Goal: Task Accomplishment & Management: Manage account settings

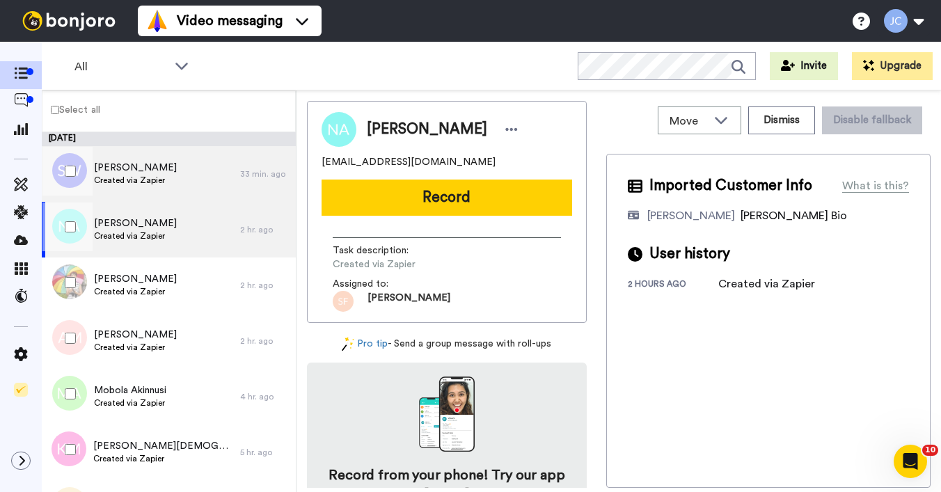
click at [137, 175] on span "Created via Zapier" at bounding box center [135, 180] width 83 height 11
click at [132, 221] on span "[PERSON_NAME]" at bounding box center [135, 223] width 83 height 14
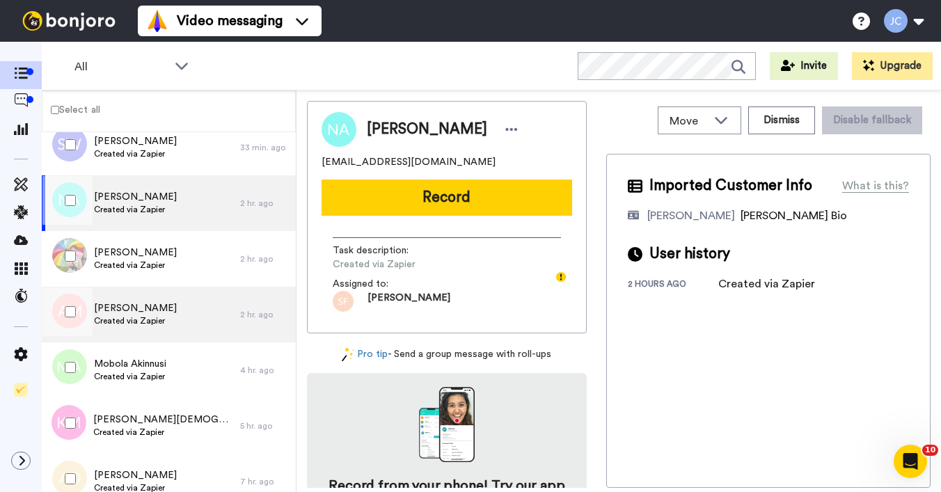
scroll to position [101, 0]
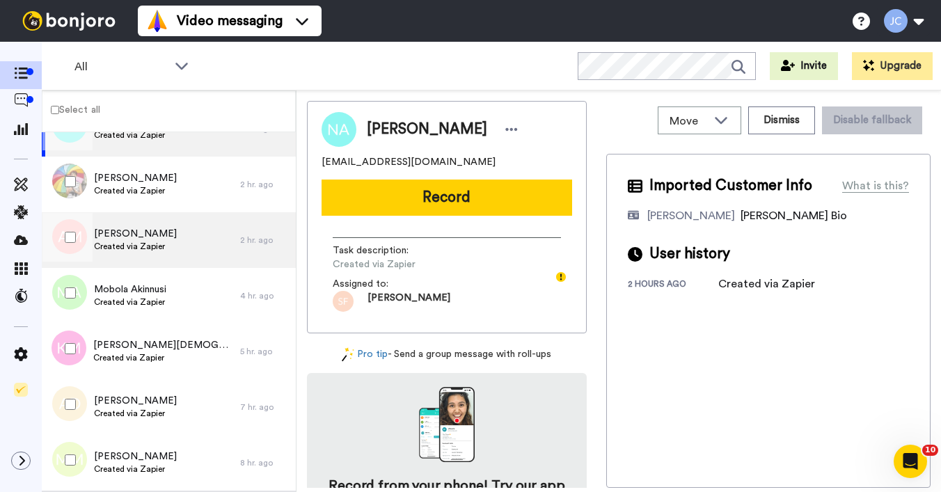
click at [134, 239] on span "[PERSON_NAME]" at bounding box center [135, 234] width 83 height 14
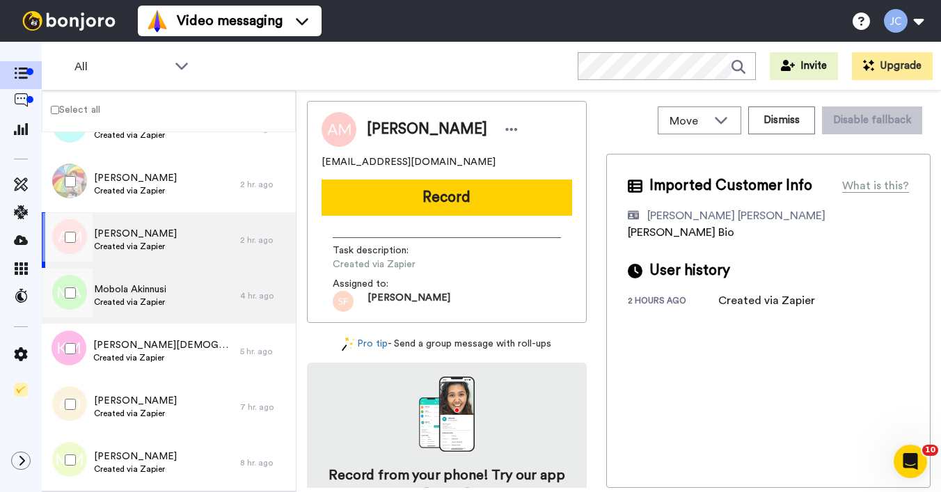
click at [132, 298] on span "Created via Zapier" at bounding box center [130, 302] width 72 height 11
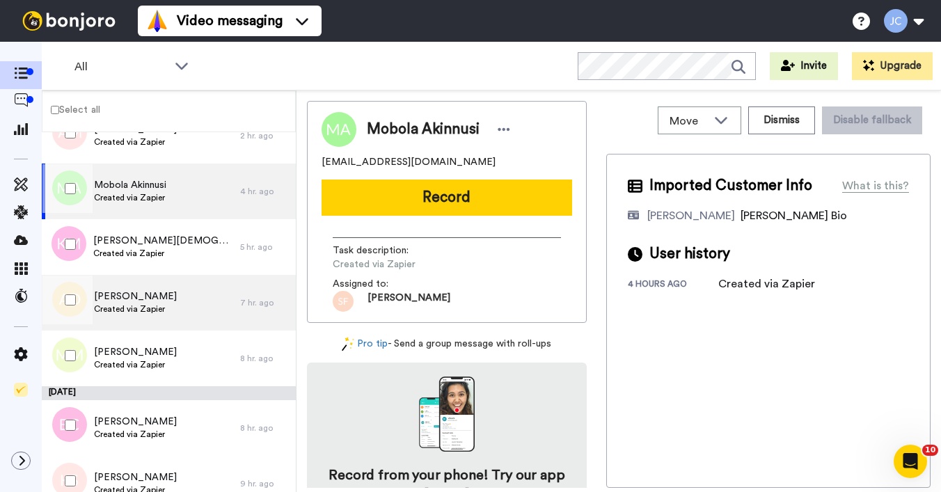
scroll to position [251, 0]
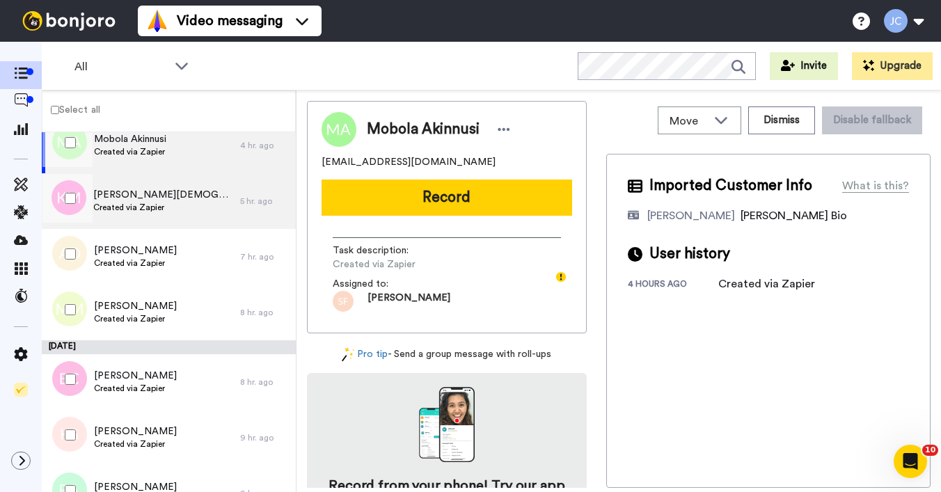
click at [132, 203] on span "Created via Zapier" at bounding box center [163, 207] width 140 height 11
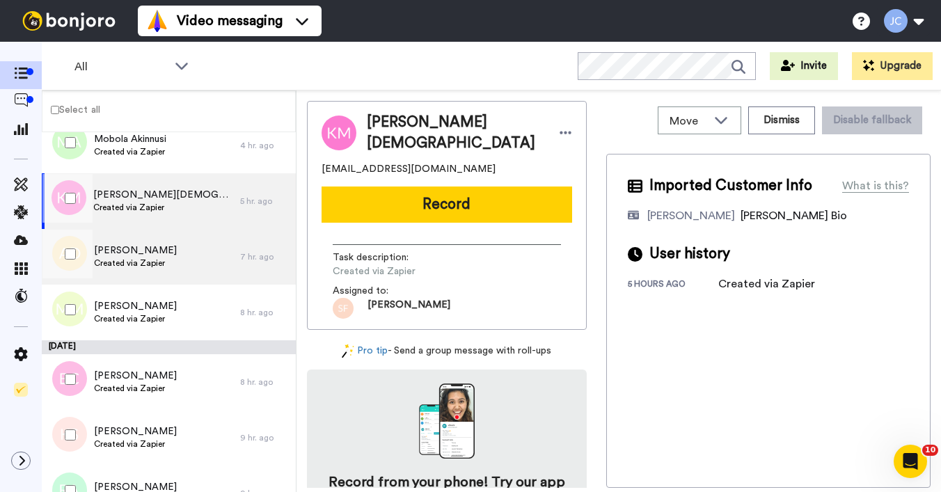
click at [130, 260] on span "Created via Zapier" at bounding box center [135, 263] width 83 height 11
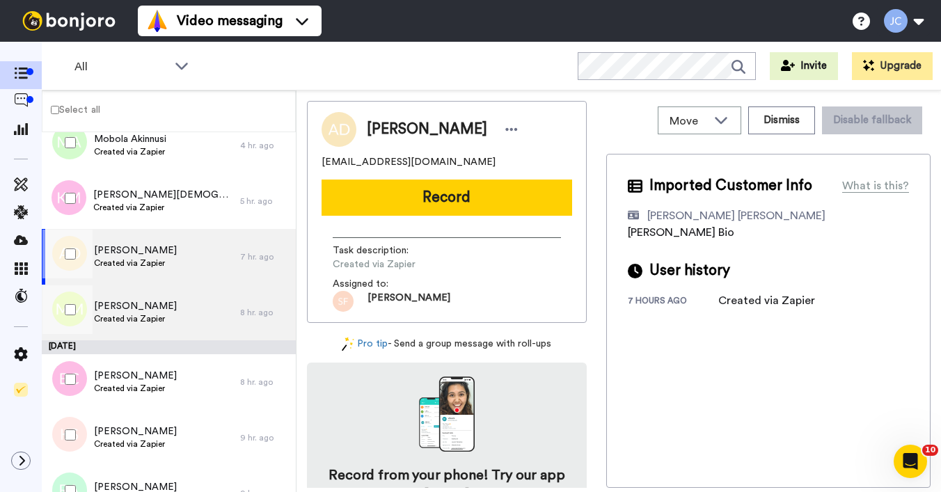
click at [125, 304] on span "[PERSON_NAME]" at bounding box center [135, 306] width 83 height 14
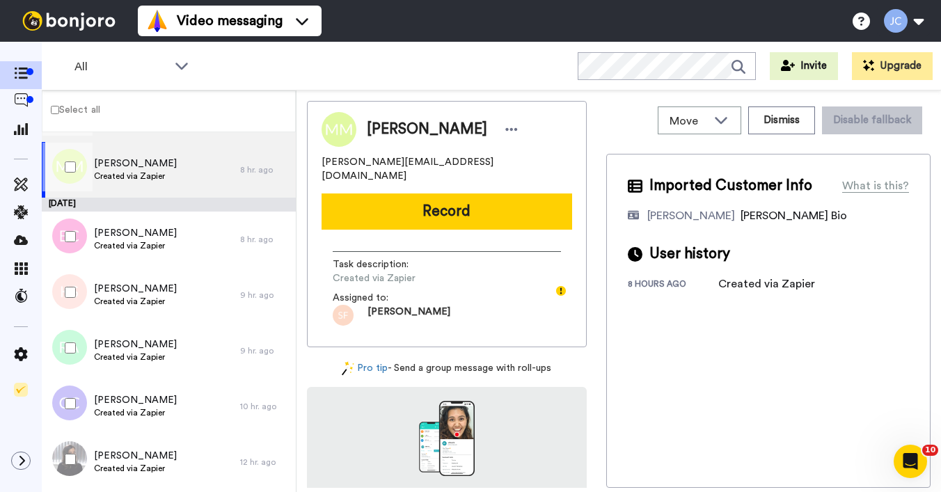
scroll to position [458, 0]
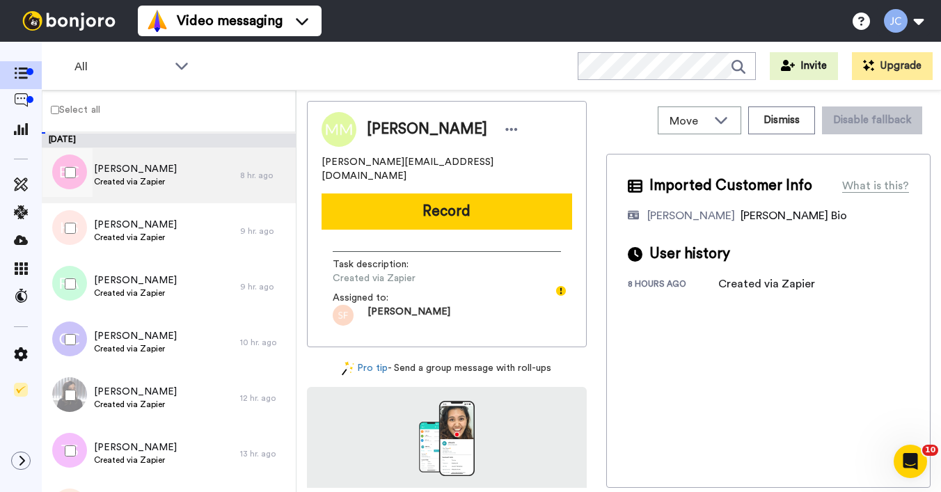
click at [139, 186] on span "Created via Zapier" at bounding box center [135, 181] width 83 height 11
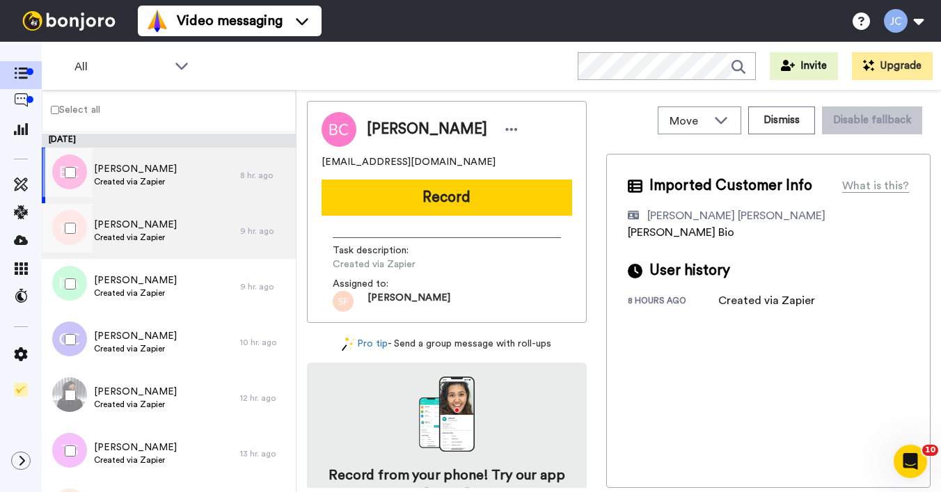
click at [132, 237] on span "Created via Zapier" at bounding box center [135, 237] width 83 height 11
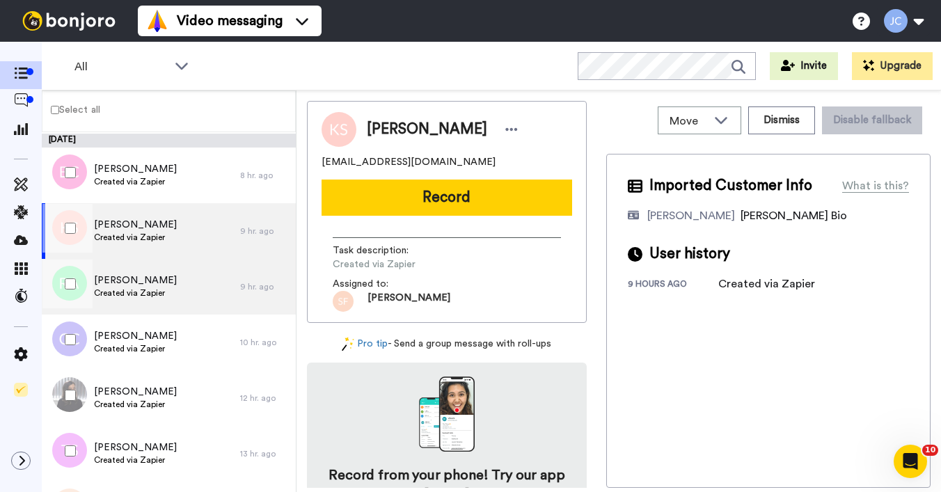
click at [120, 285] on span "[PERSON_NAME]" at bounding box center [135, 281] width 83 height 14
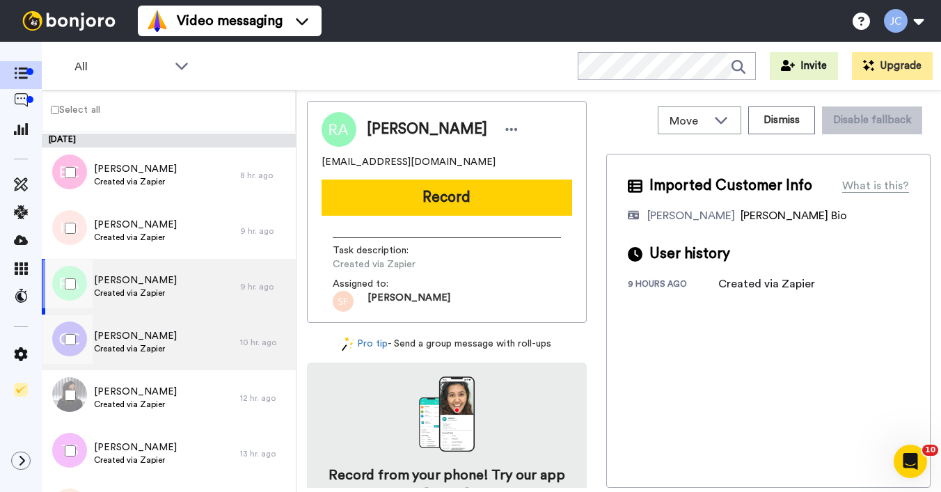
click at [123, 347] on span "Created via Zapier" at bounding box center [135, 348] width 83 height 11
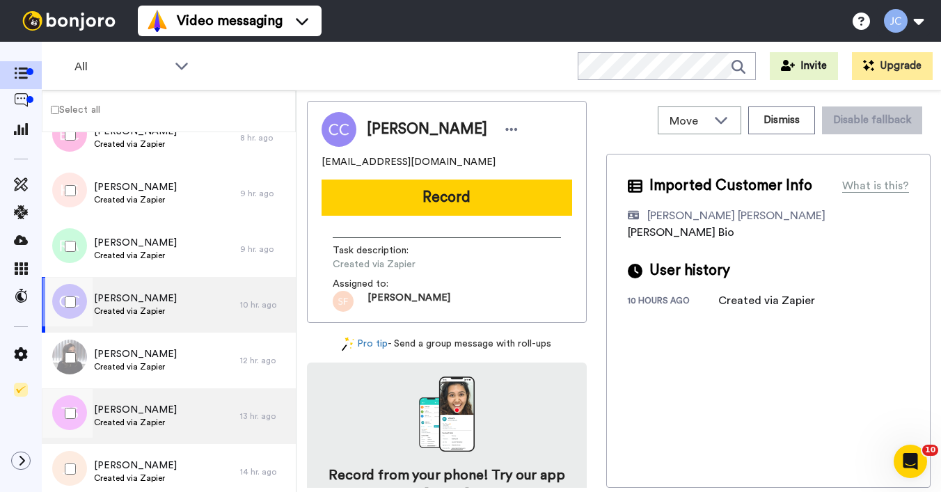
scroll to position [498, 0]
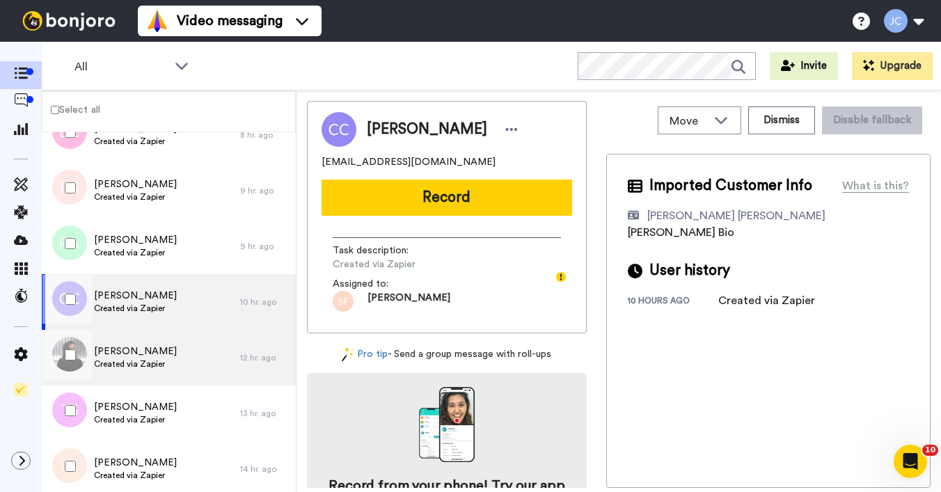
click at [136, 377] on div "[PERSON_NAME] Created via Zapier" at bounding box center [141, 358] width 198 height 56
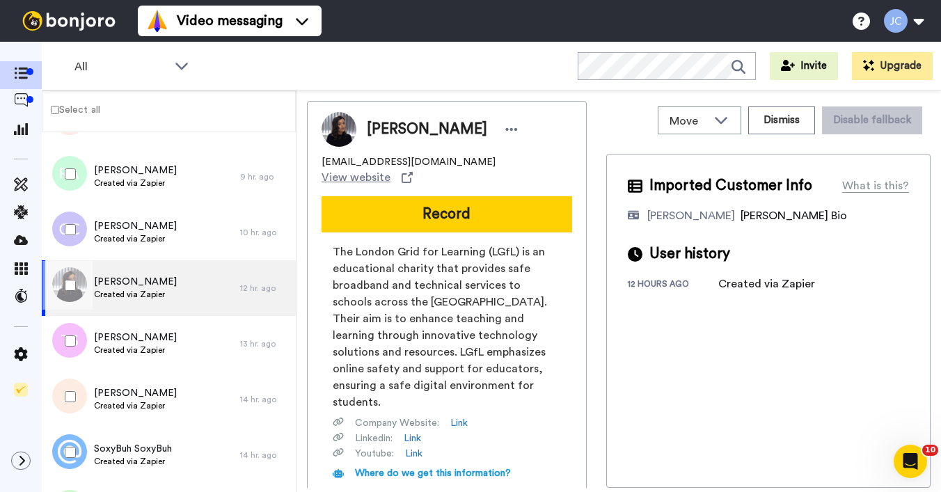
scroll to position [611, 0]
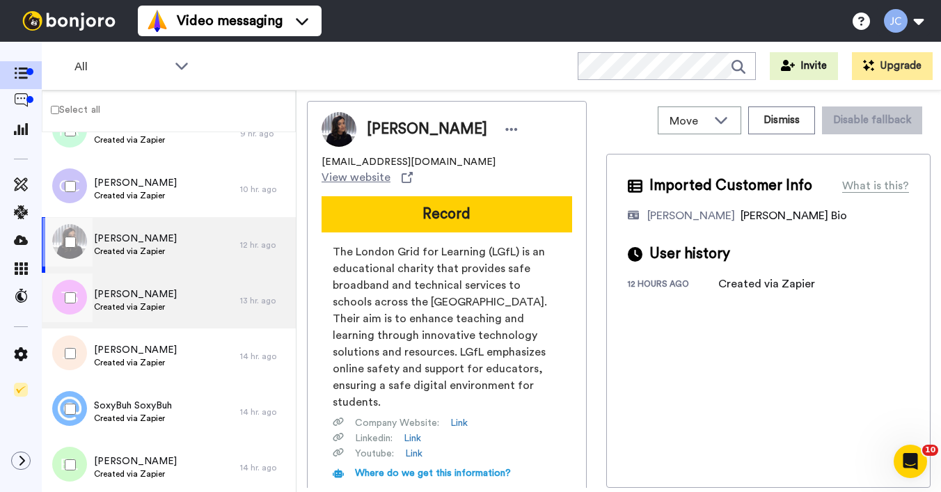
click at [145, 318] on div "[PERSON_NAME] Created via Zapier" at bounding box center [141, 301] width 198 height 56
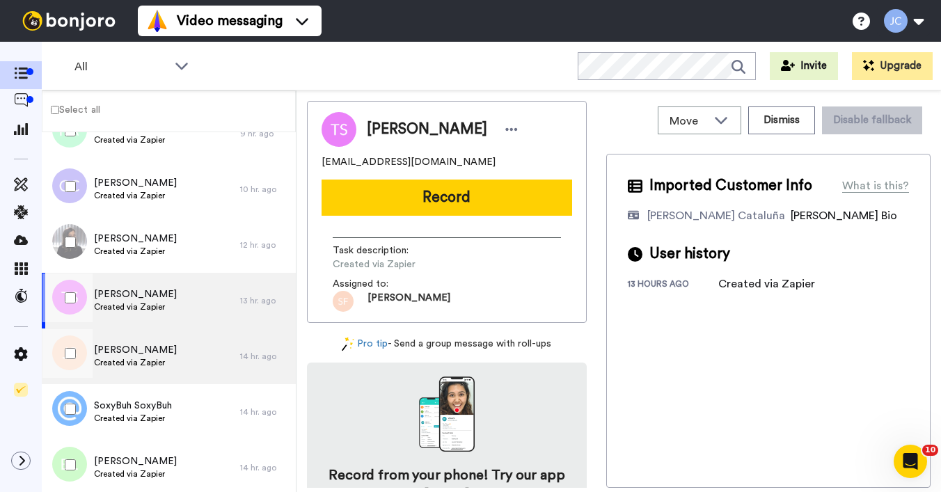
click at [136, 364] on span "Created via Zapier" at bounding box center [135, 362] width 83 height 11
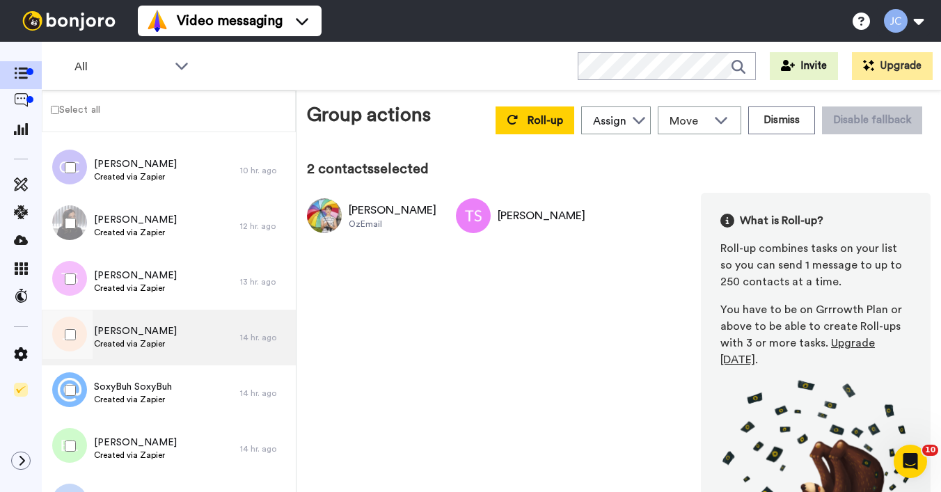
scroll to position [665, 0]
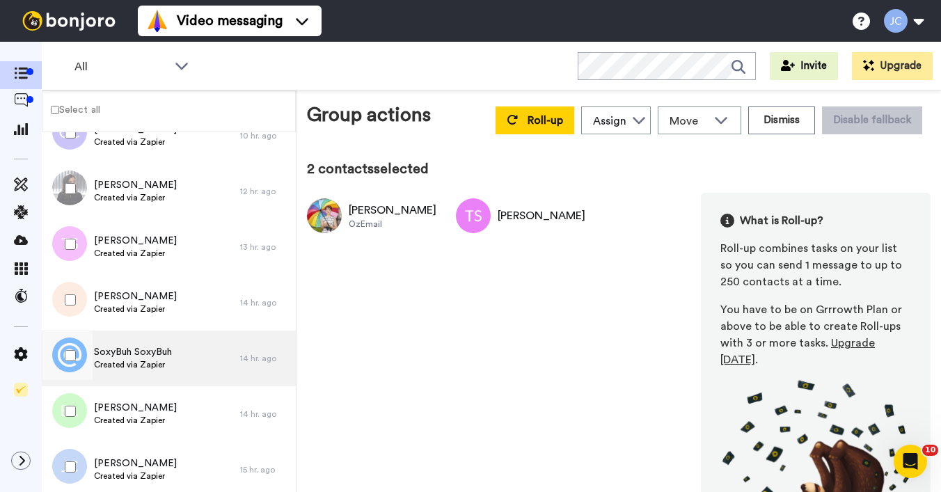
click at [131, 342] on div "SoxyBuh SoxyBuh Created via Zapier" at bounding box center [141, 359] width 198 height 56
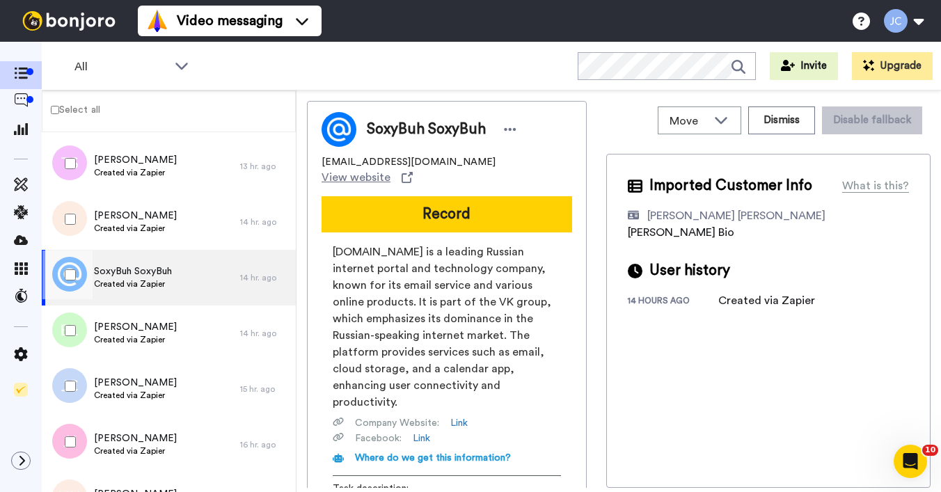
scroll to position [811, 0]
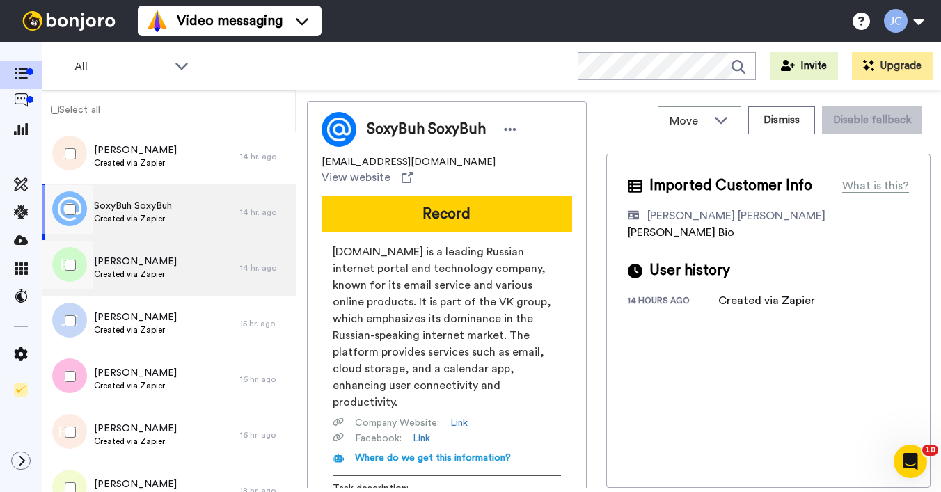
click at [132, 279] on span "Created via Zapier" at bounding box center [135, 274] width 83 height 11
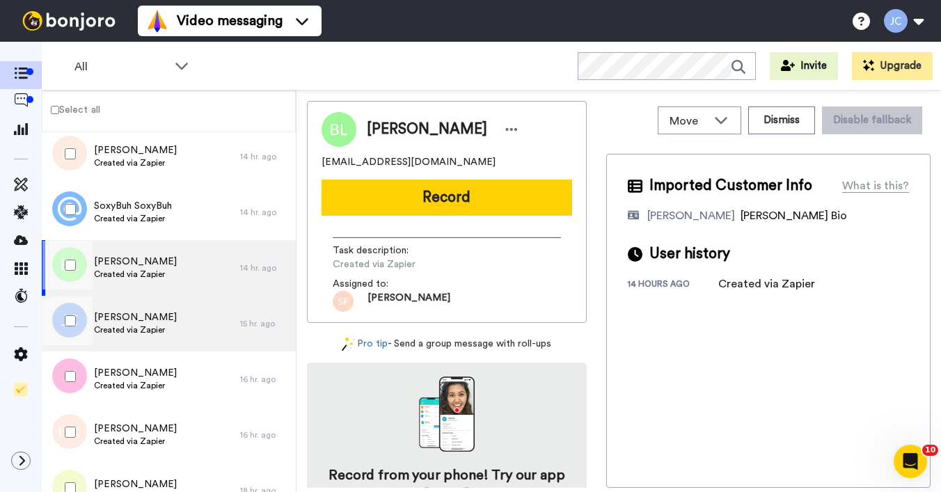
click at [129, 322] on span "[PERSON_NAME]" at bounding box center [135, 317] width 83 height 14
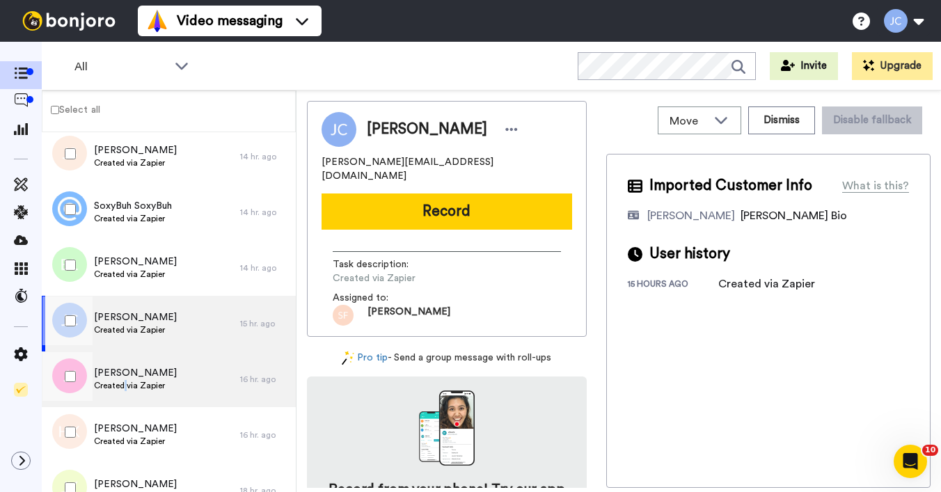
click at [126, 381] on span "Created via Zapier" at bounding box center [135, 385] width 83 height 11
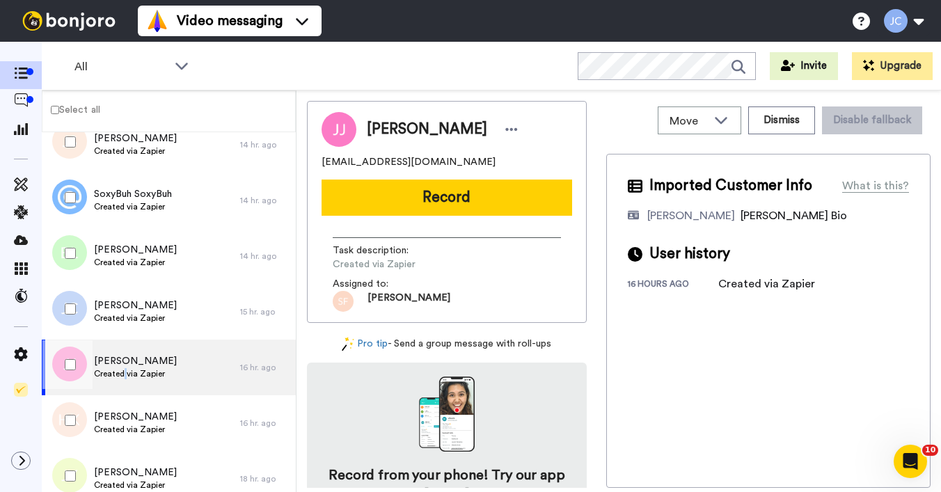
scroll to position [884, 0]
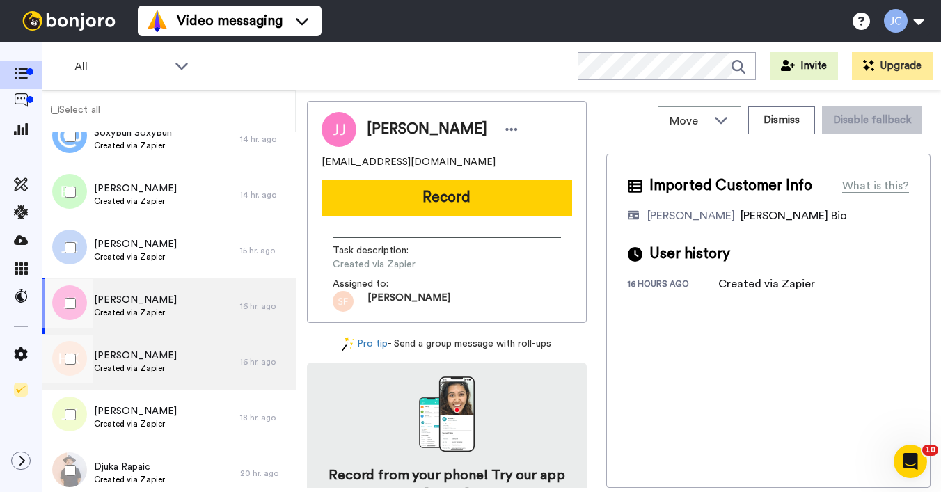
click at [125, 370] on span "Created via Zapier" at bounding box center [135, 368] width 83 height 11
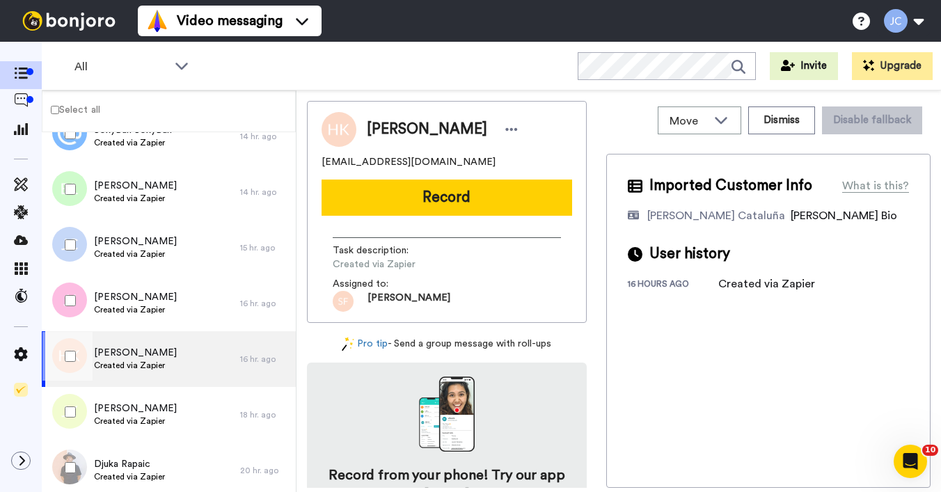
scroll to position [899, 0]
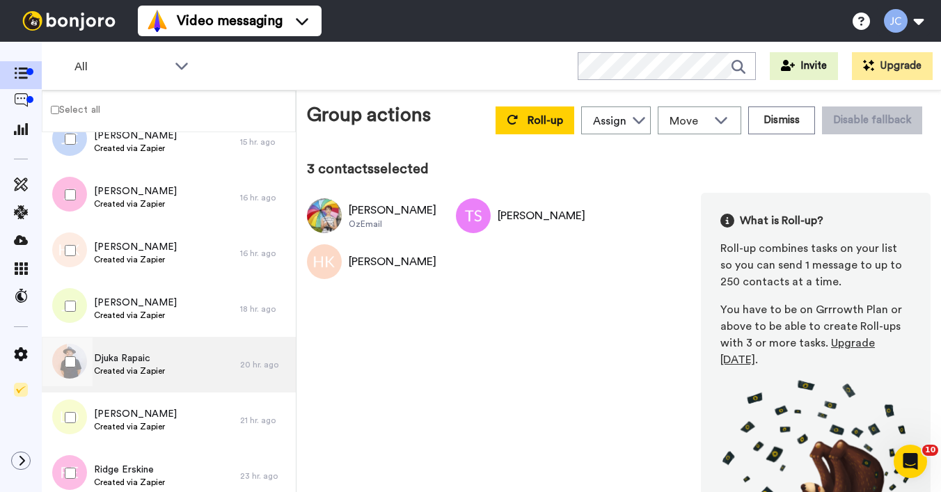
scroll to position [995, 0]
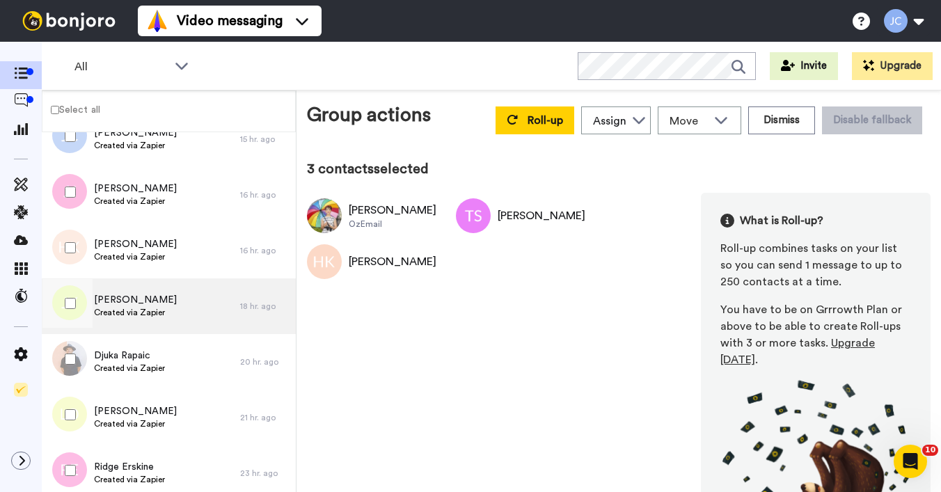
click at [134, 312] on span "Created via Zapier" at bounding box center [135, 312] width 83 height 11
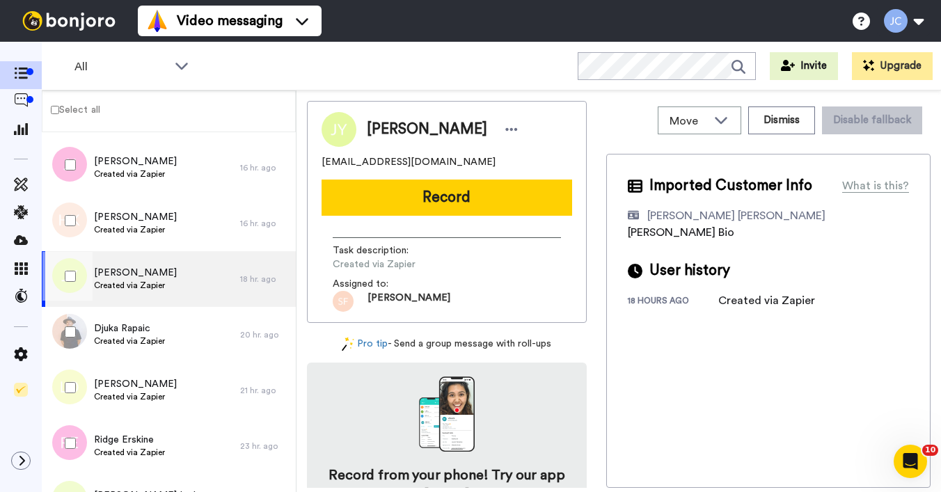
scroll to position [1066, 0]
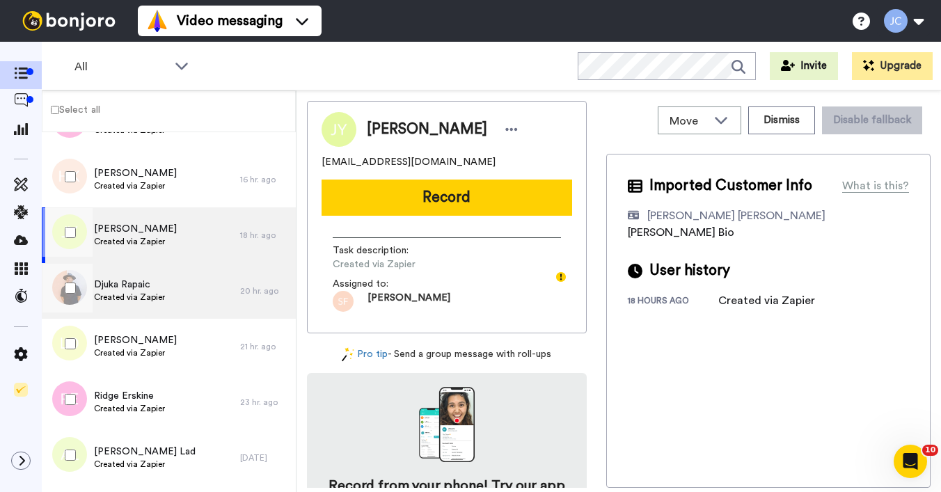
click at [132, 290] on span "Djuka Rapaic" at bounding box center [129, 285] width 71 height 14
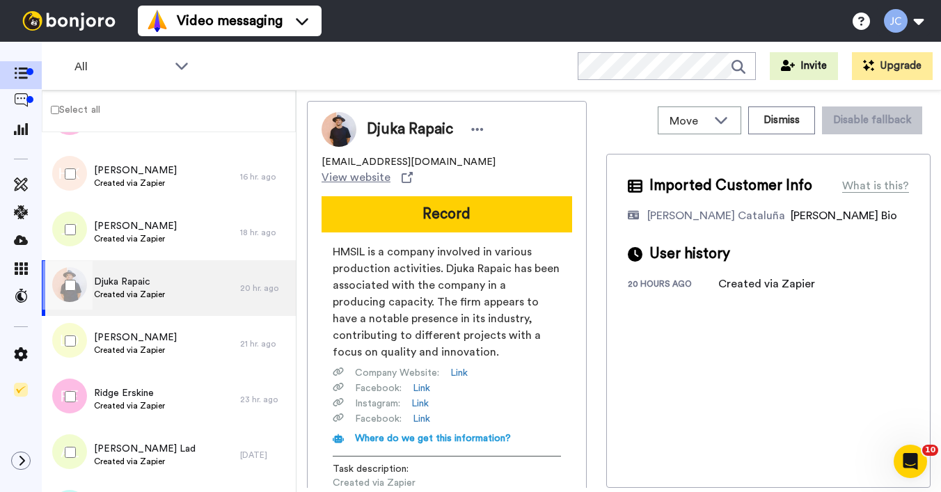
scroll to position [1072, 0]
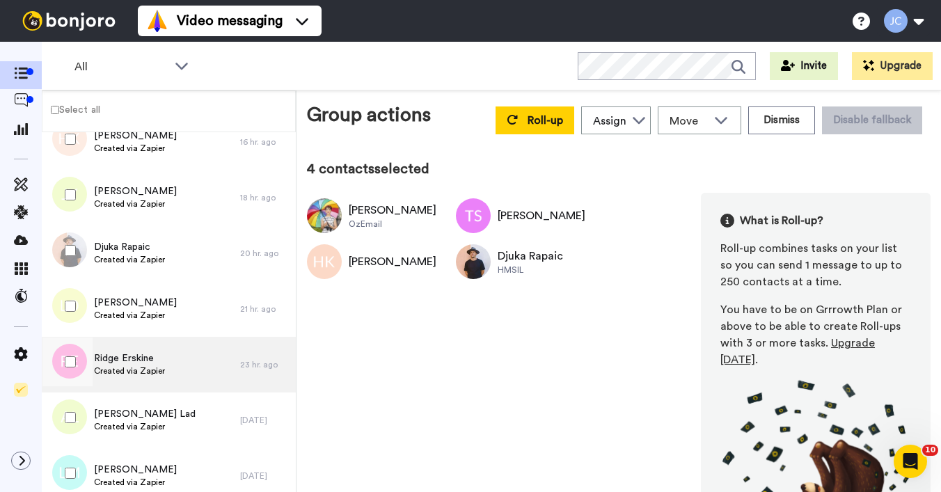
scroll to position [1135, 0]
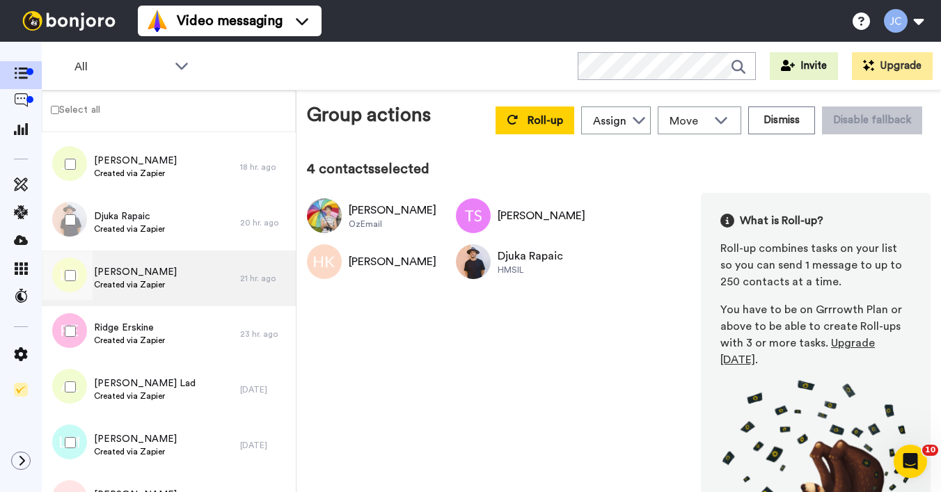
click at [169, 296] on div "[PERSON_NAME] Created via Zapier" at bounding box center [141, 279] width 198 height 56
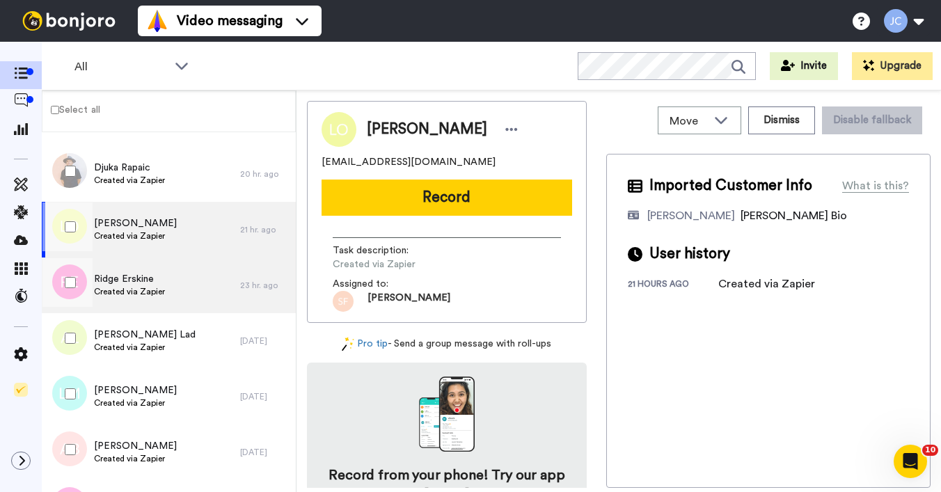
scroll to position [1215, 0]
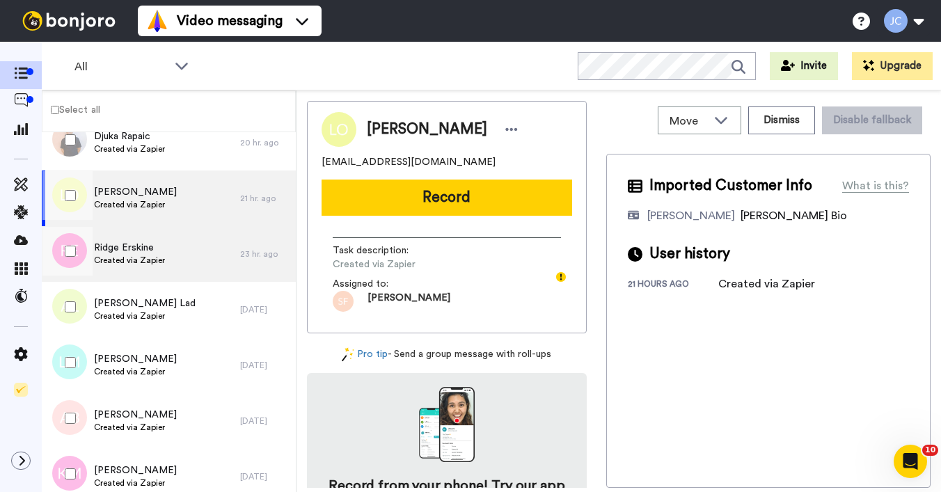
click at [164, 271] on div "Ridge Erskine Created via Zapier" at bounding box center [141, 254] width 198 height 56
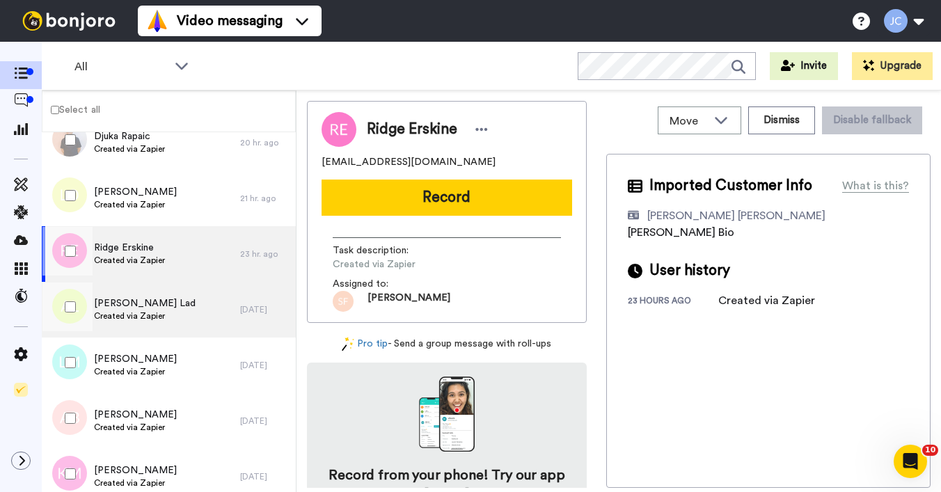
click at [142, 316] on span "Created via Zapier" at bounding box center [145, 315] width 102 height 11
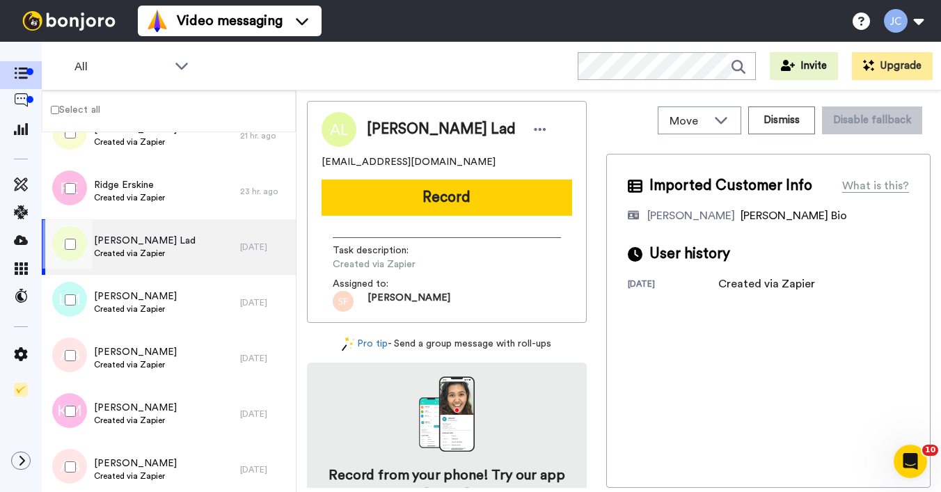
scroll to position [1314, 0]
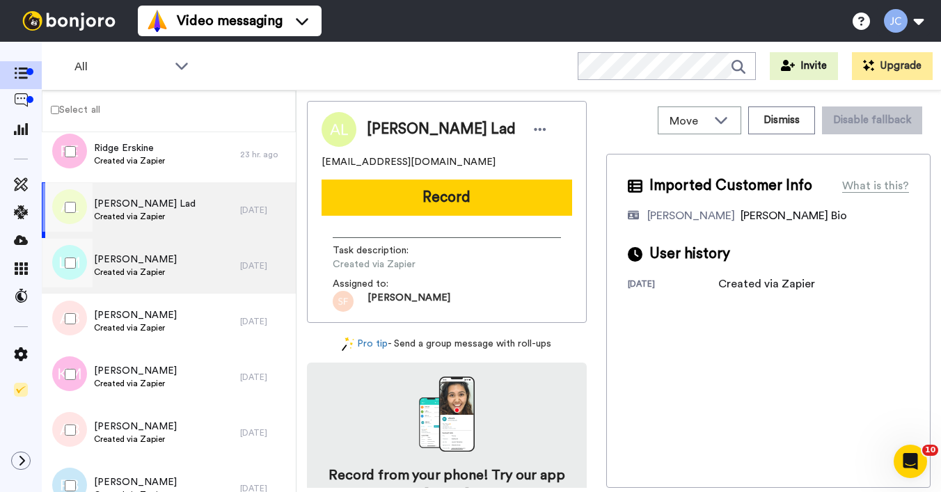
click at [144, 270] on span "Created via Zapier" at bounding box center [135, 272] width 83 height 11
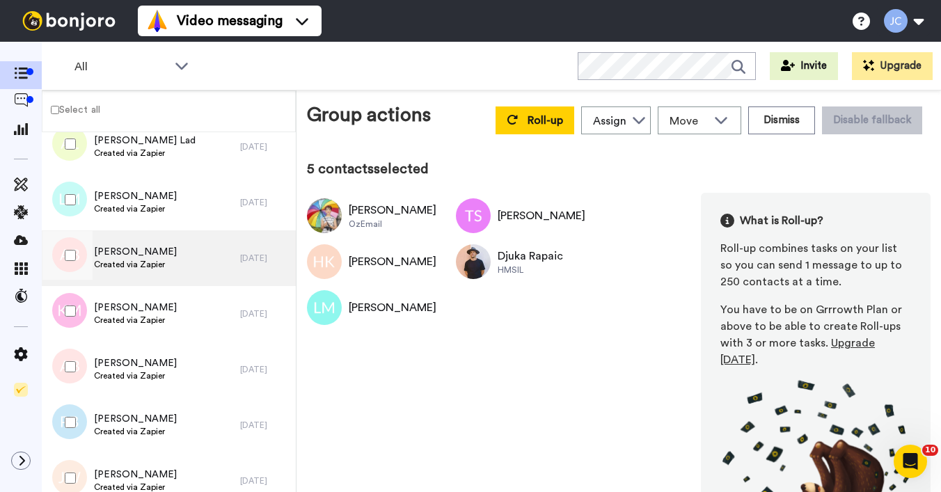
scroll to position [1421, 0]
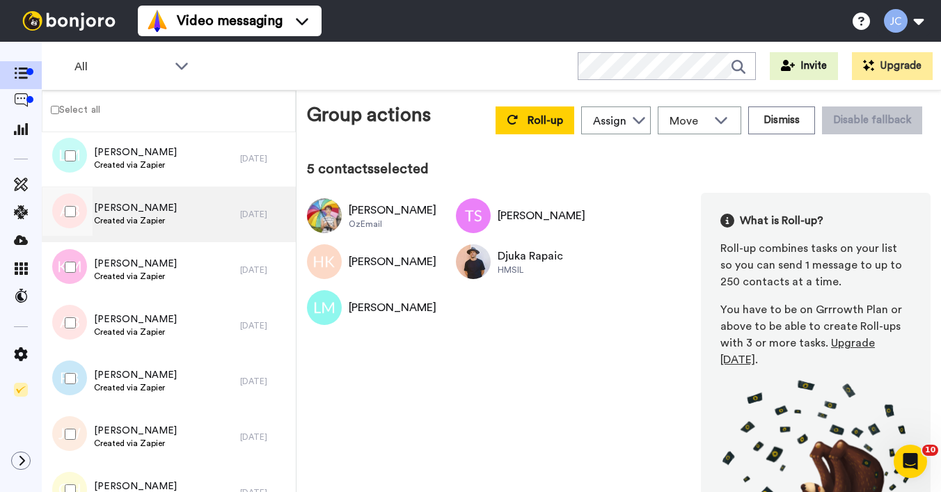
click at [138, 230] on div "[PERSON_NAME] Created via Zapier" at bounding box center [141, 215] width 198 height 56
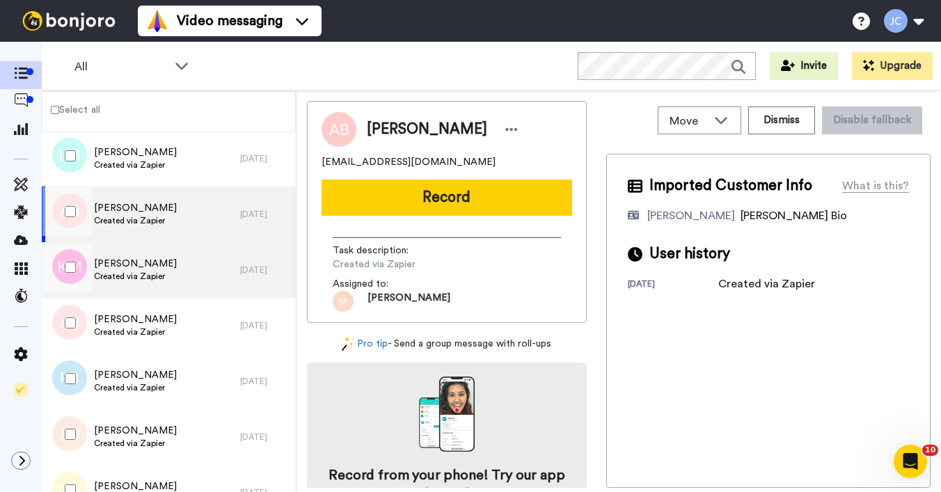
click at [139, 278] on span "Created via Zapier" at bounding box center [135, 276] width 83 height 11
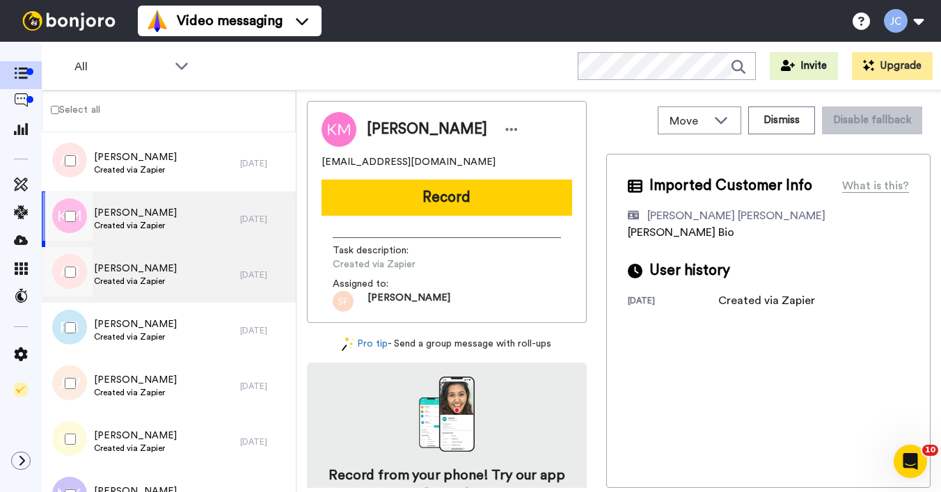
scroll to position [1475, 0]
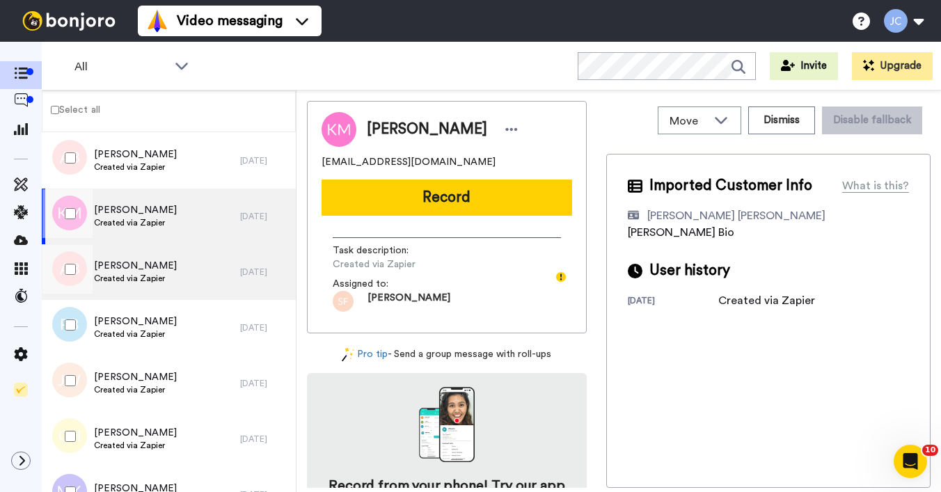
click at [139, 272] on span "[PERSON_NAME]" at bounding box center [135, 266] width 83 height 14
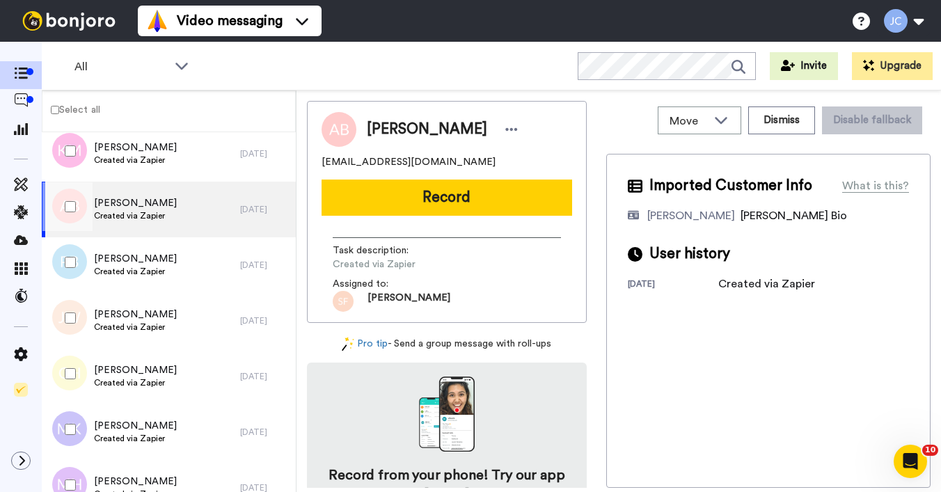
scroll to position [1540, 0]
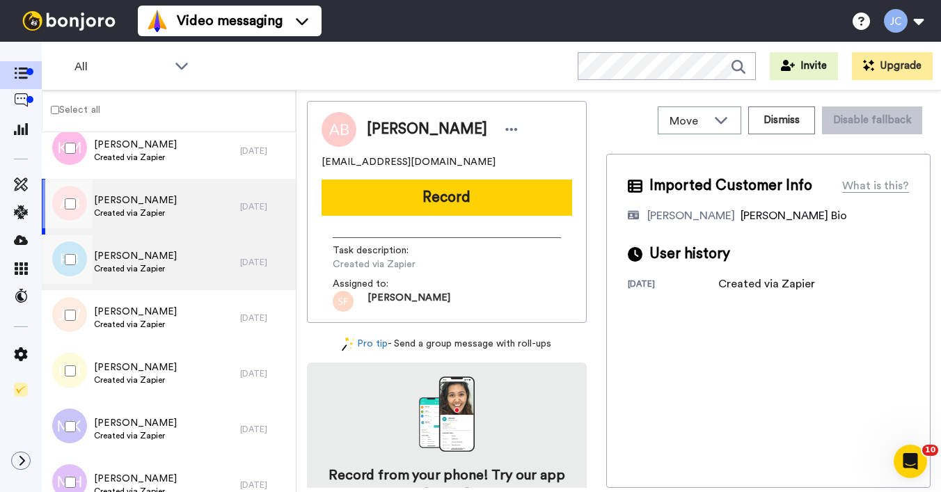
click at [141, 271] on span "Created via Zapier" at bounding box center [135, 268] width 83 height 11
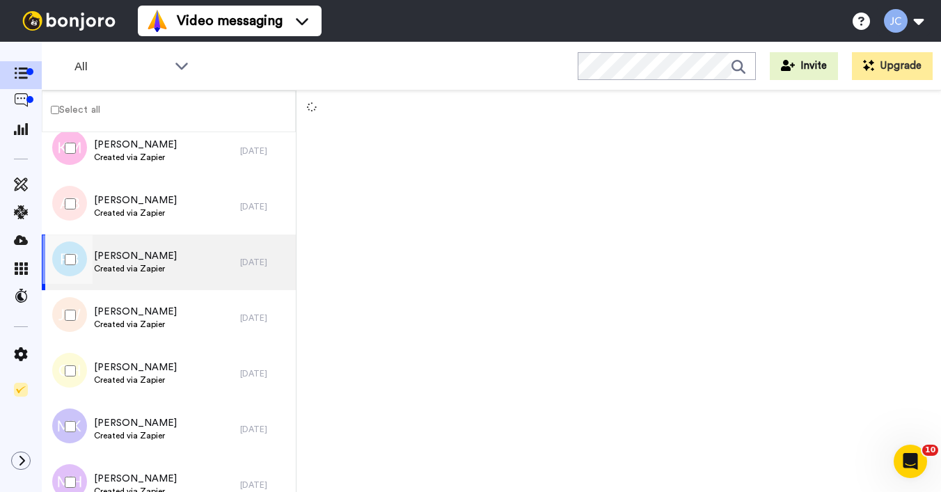
click at [134, 264] on span "Created via Zapier" at bounding box center [135, 268] width 83 height 11
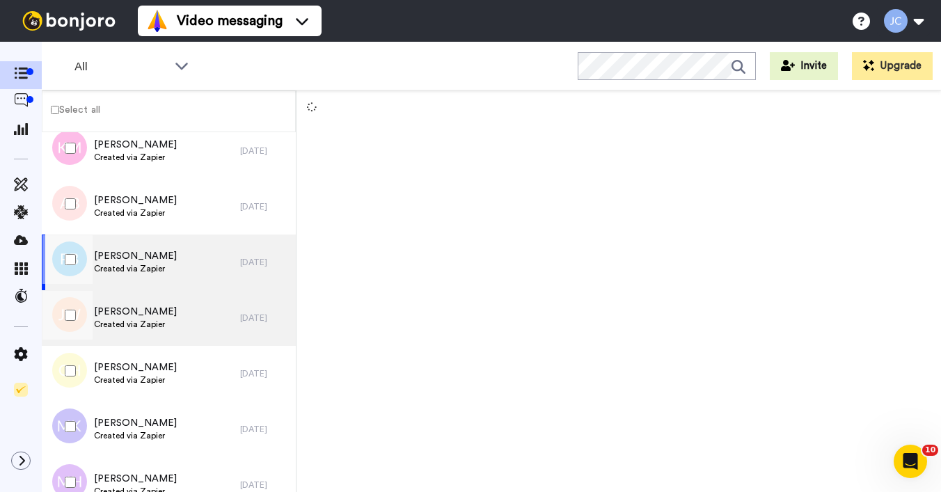
click at [111, 322] on span "Created via Zapier" at bounding box center [135, 324] width 83 height 11
click at [115, 263] on span "Created via Zapier" at bounding box center [135, 268] width 83 height 11
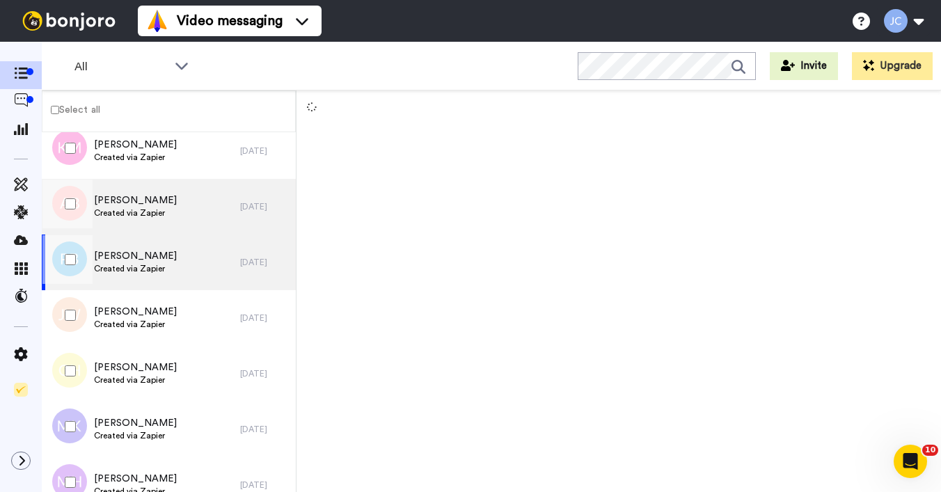
click at [123, 213] on span "Created via Zapier" at bounding box center [135, 212] width 83 height 11
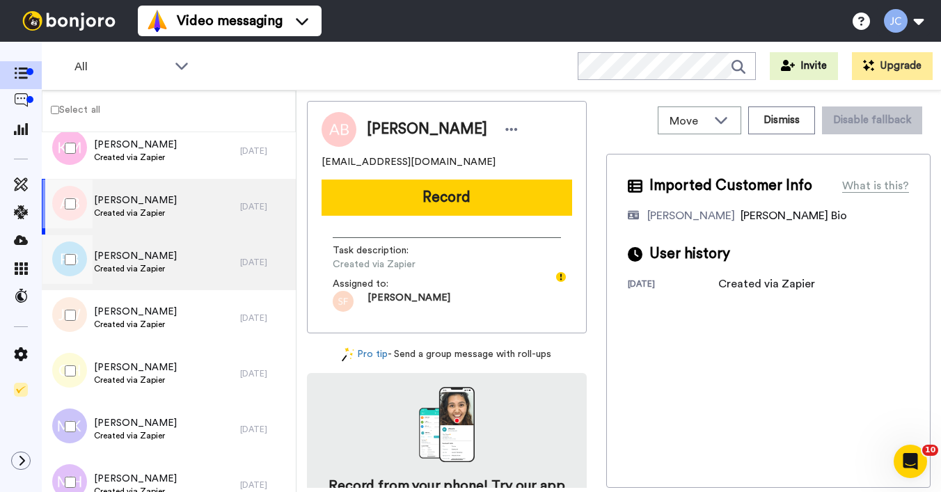
click at [110, 267] on span "Created via Zapier" at bounding box center [135, 268] width 83 height 11
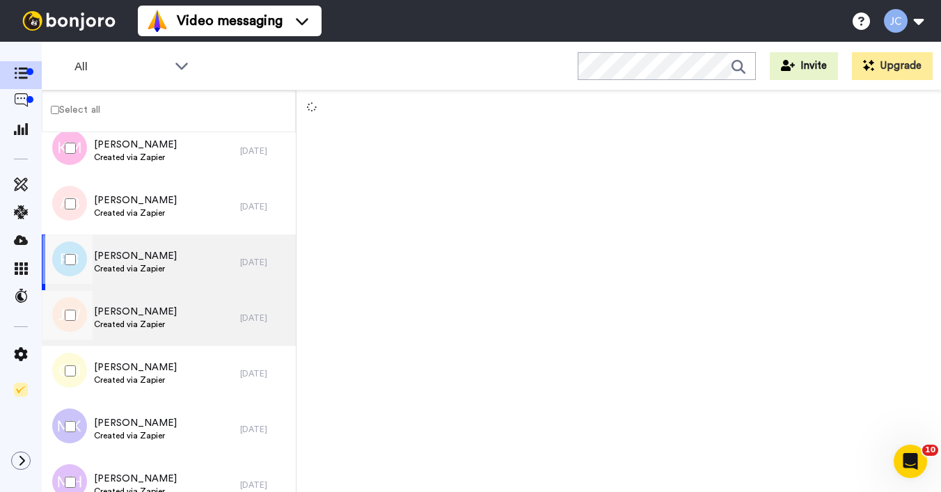
click at [115, 309] on span "[PERSON_NAME]" at bounding box center [135, 312] width 83 height 14
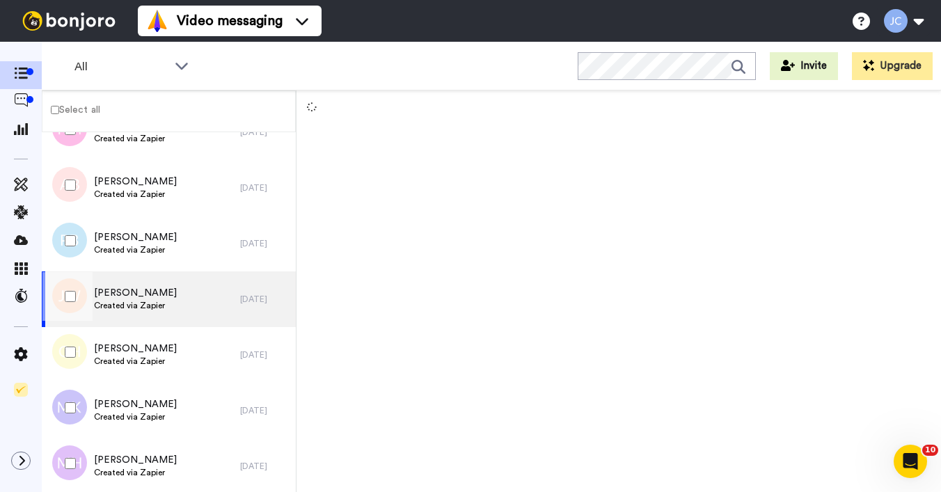
scroll to position [1621, 0]
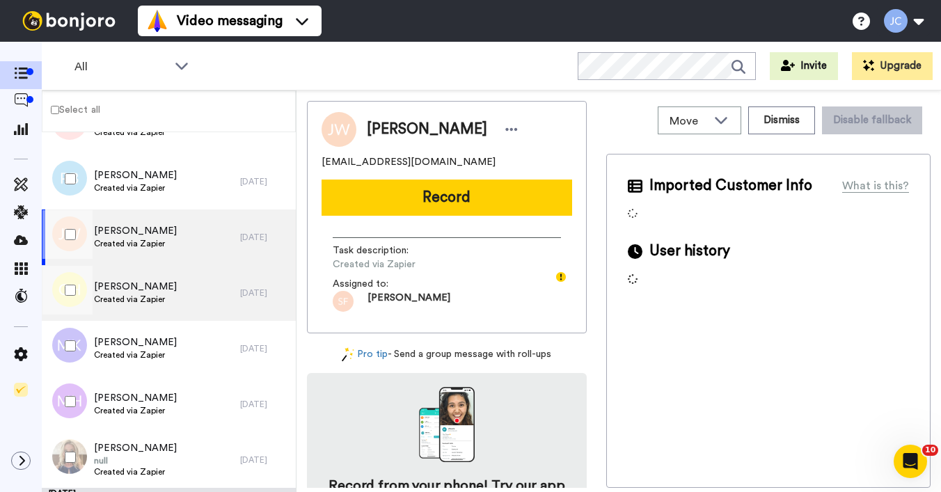
click at [121, 283] on span "[PERSON_NAME]" at bounding box center [135, 287] width 83 height 14
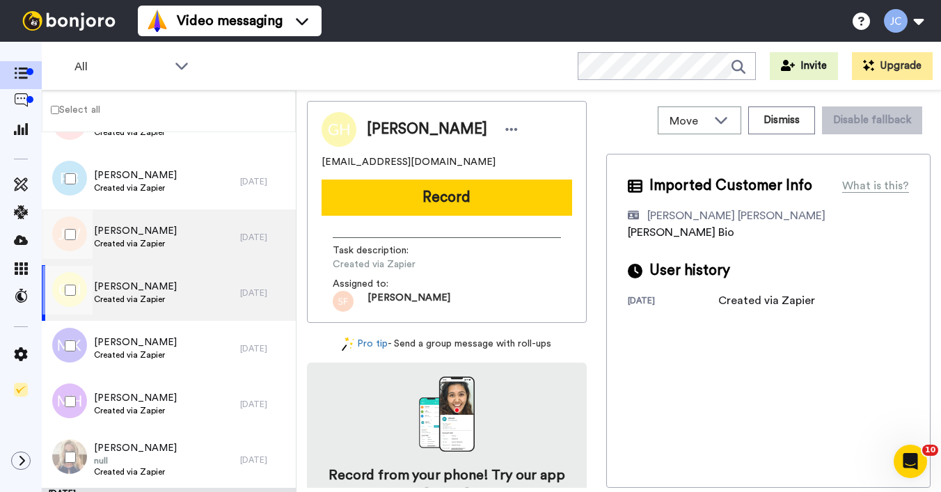
click at [128, 242] on span "Created via Zapier" at bounding box center [135, 243] width 83 height 11
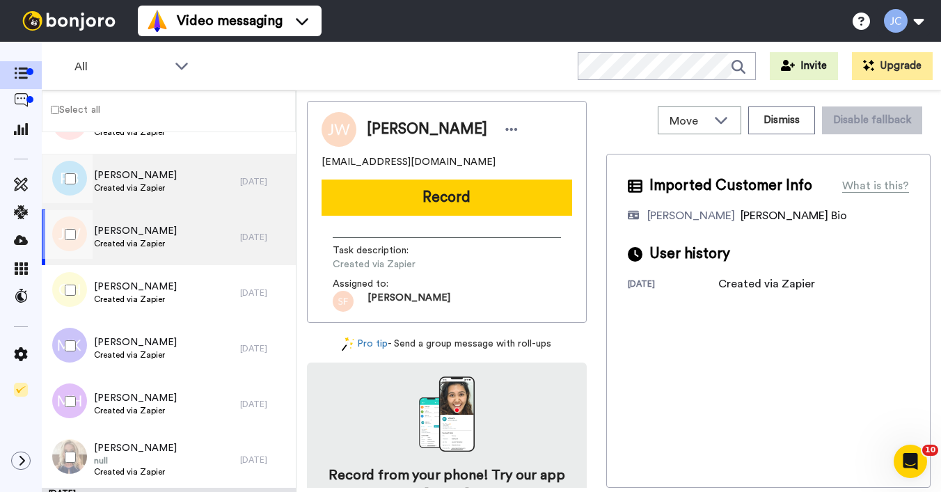
click at [133, 191] on span "Created via Zapier" at bounding box center [135, 187] width 83 height 11
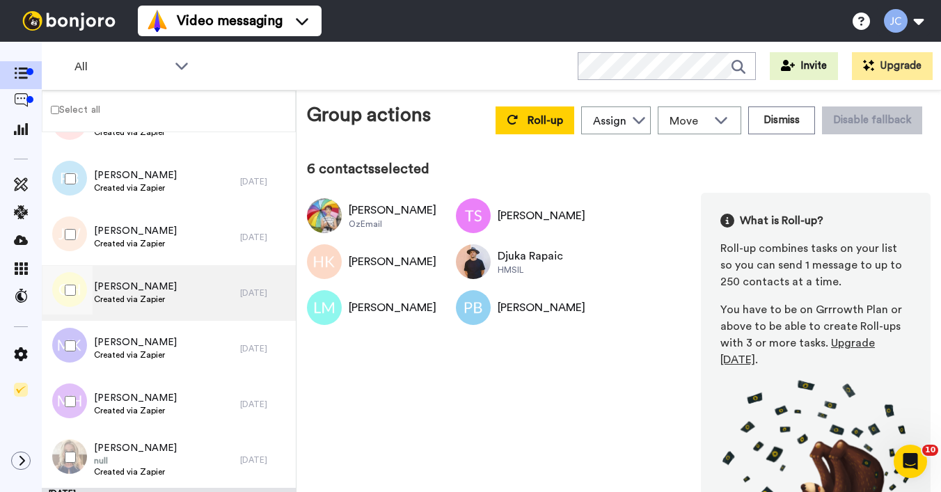
click at [111, 306] on div "[PERSON_NAME] Created via Zapier" at bounding box center [141, 293] width 198 height 56
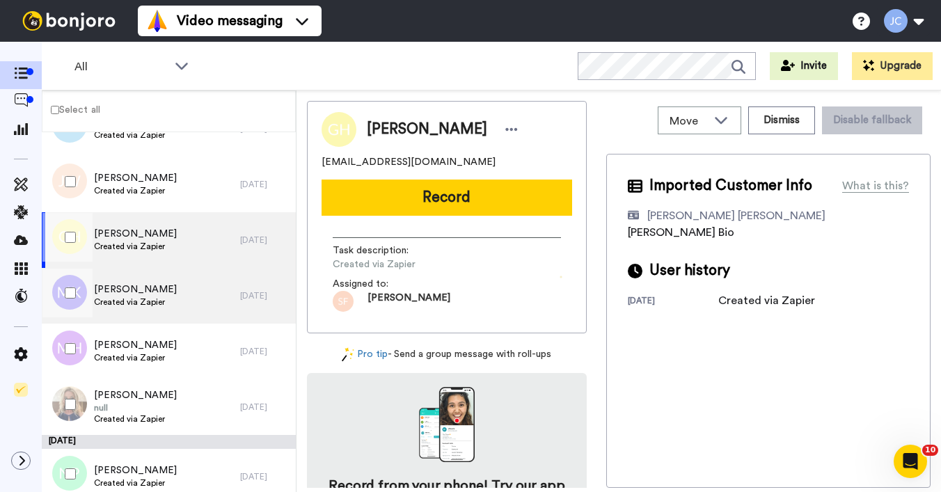
scroll to position [1677, 0]
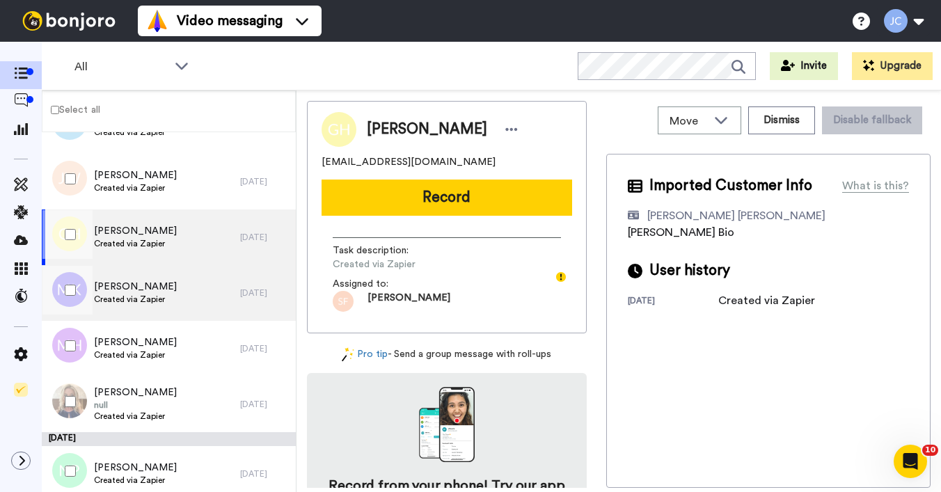
click at [139, 307] on div "[PERSON_NAME] Created via Zapier" at bounding box center [141, 293] width 198 height 56
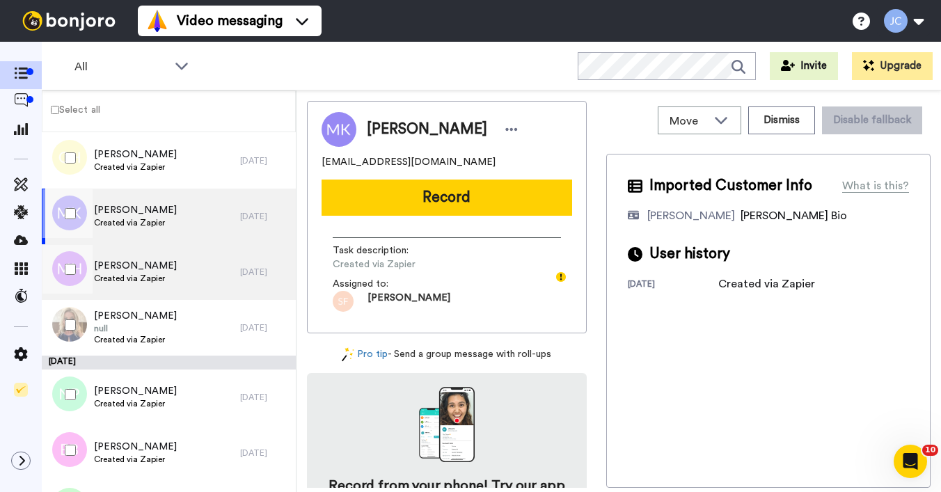
scroll to position [1756, 0]
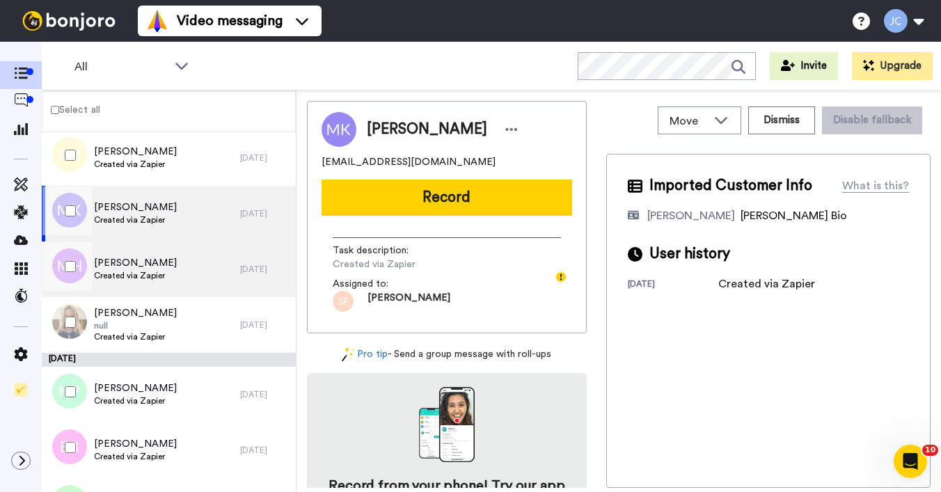
click at [134, 281] on div "[PERSON_NAME] Created via Zapier" at bounding box center [135, 269] width 83 height 26
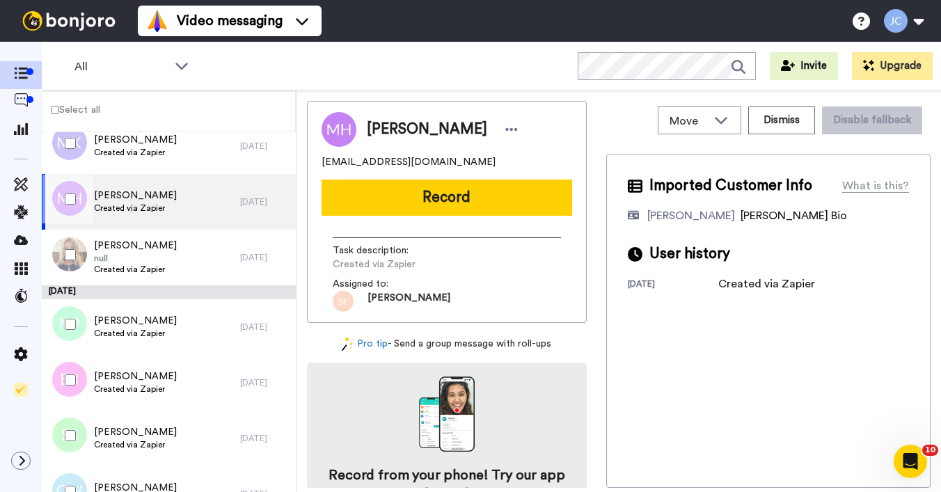
scroll to position [1868, 0]
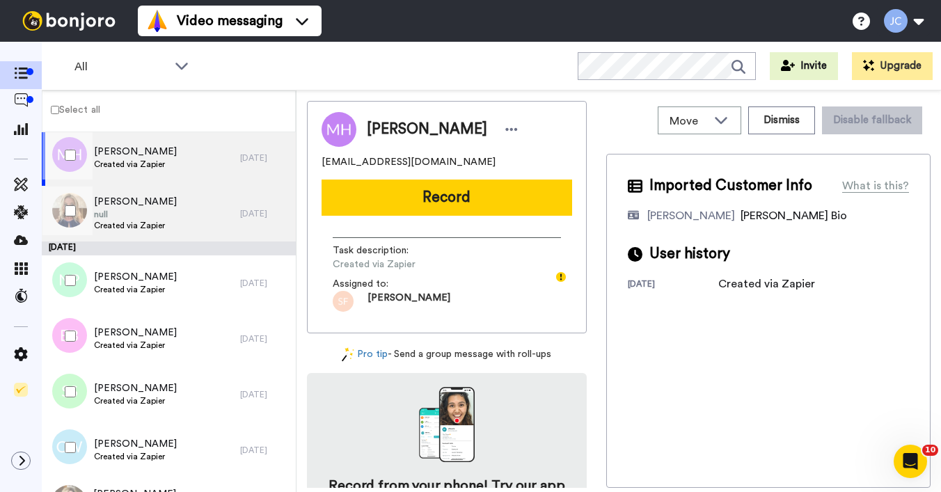
click at [144, 203] on span "[PERSON_NAME]" at bounding box center [135, 202] width 83 height 14
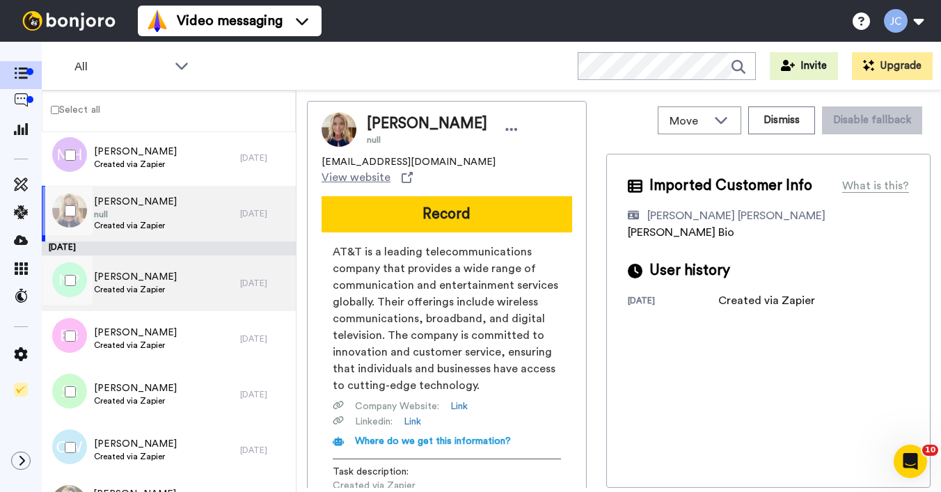
click at [138, 281] on span "[PERSON_NAME]" at bounding box center [135, 277] width 83 height 14
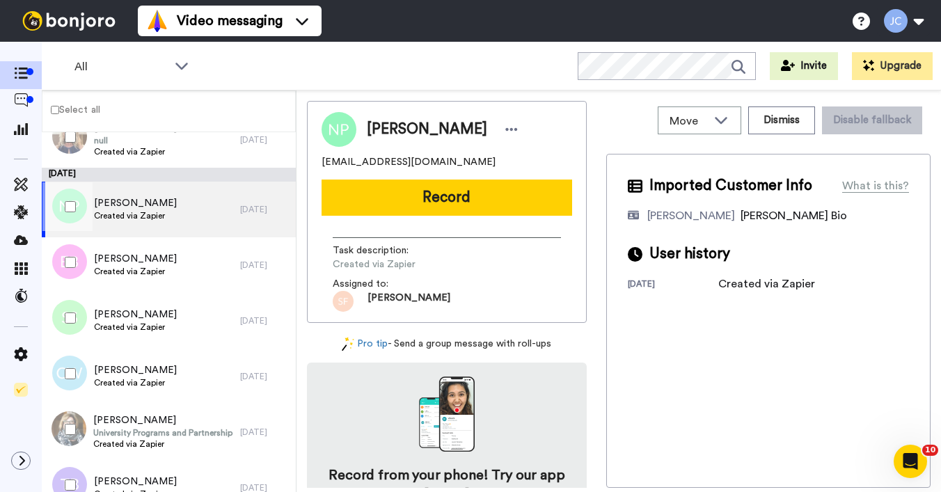
scroll to position [1985, 0]
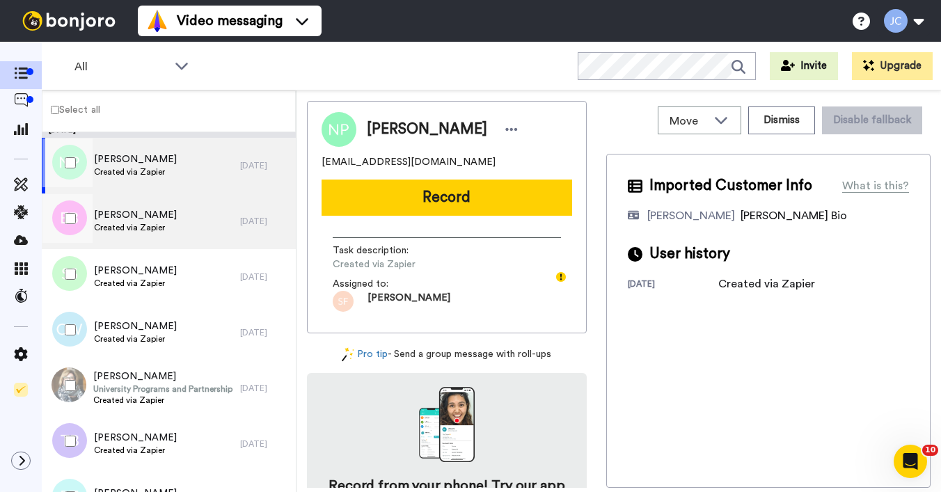
click at [146, 235] on div "[PERSON_NAME] Created via Zapier" at bounding box center [141, 222] width 198 height 56
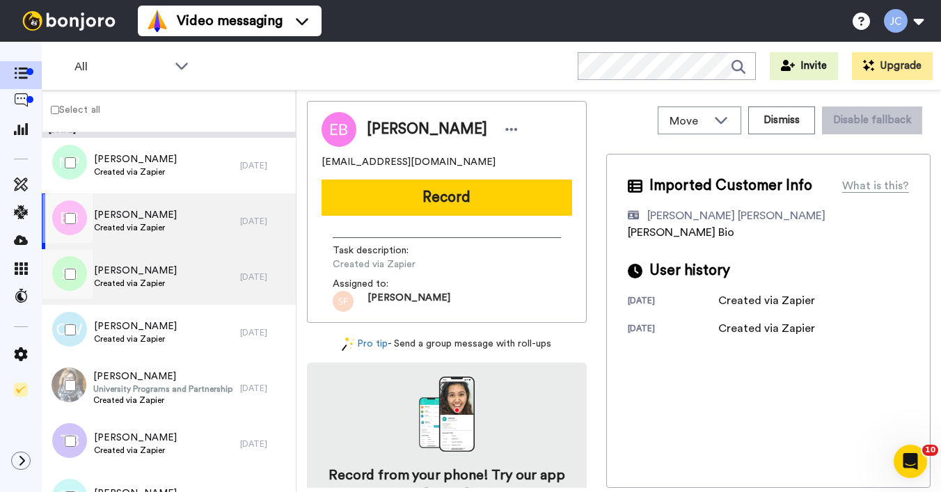
click at [139, 274] on span "[PERSON_NAME]" at bounding box center [135, 271] width 83 height 14
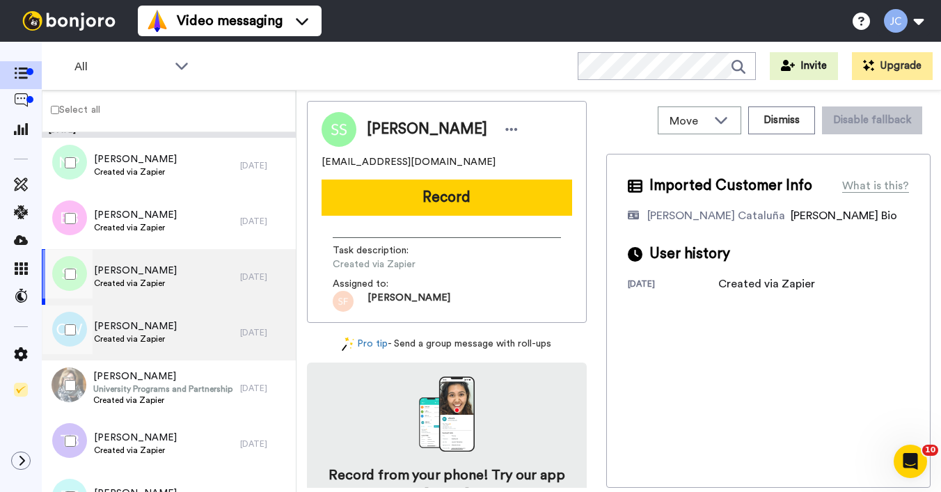
click at [143, 320] on span "[PERSON_NAME]" at bounding box center [135, 327] width 83 height 14
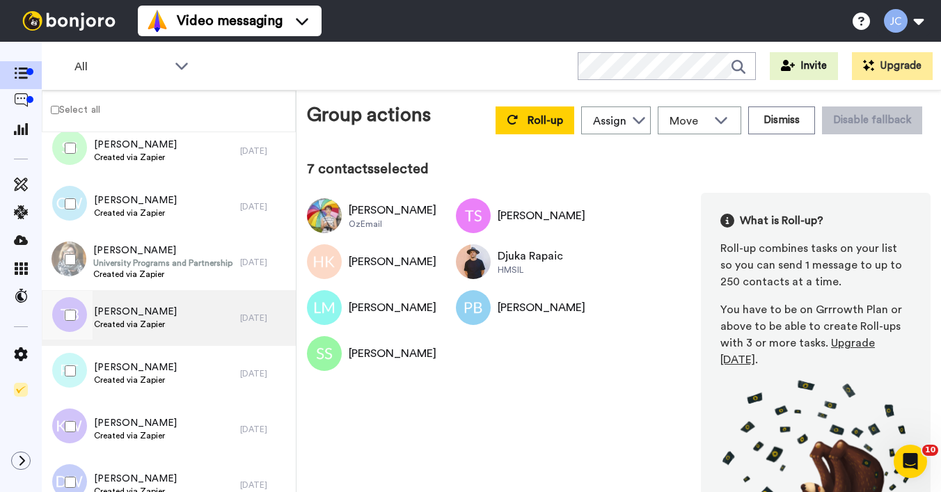
scroll to position [2156, 0]
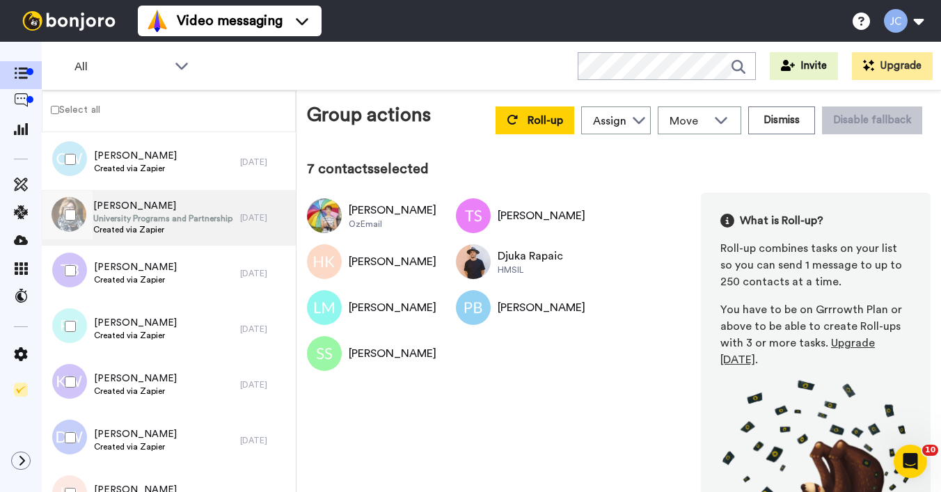
click at [129, 232] on span "Created via Zapier" at bounding box center [163, 229] width 140 height 11
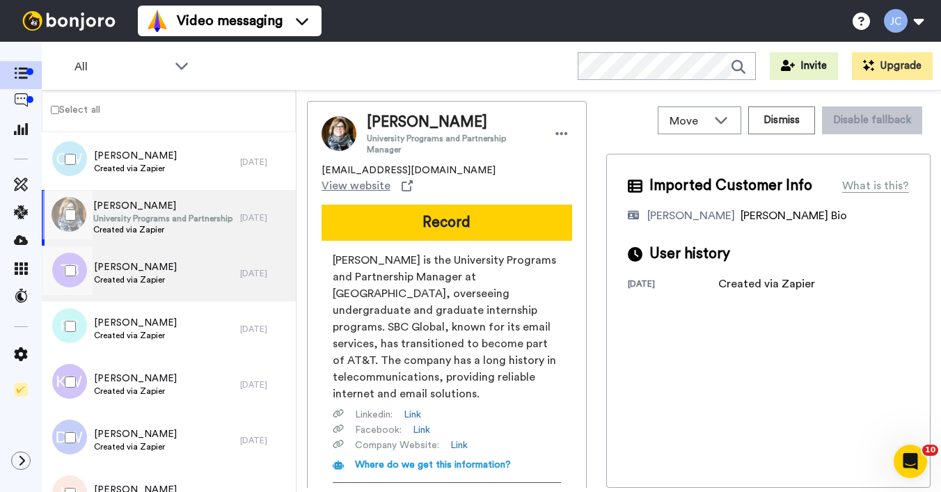
click at [134, 268] on span "[PERSON_NAME]" at bounding box center [135, 267] width 83 height 14
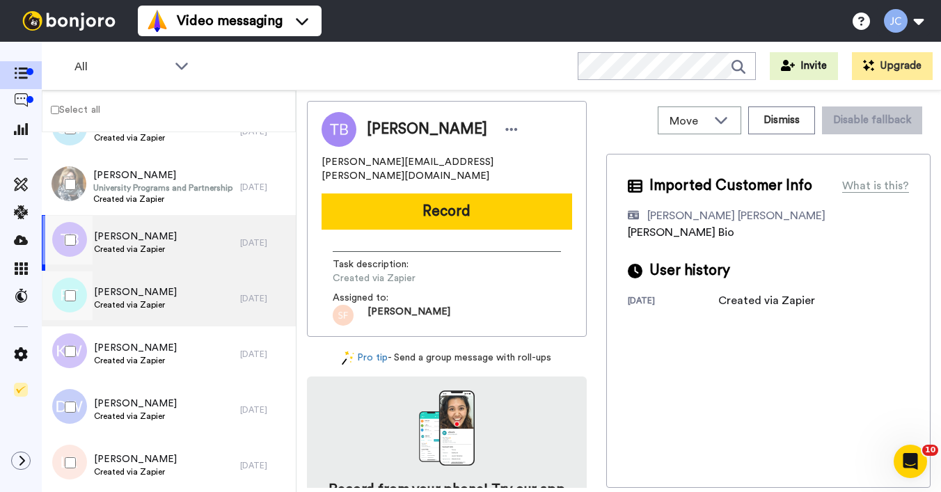
scroll to position [2189, 0]
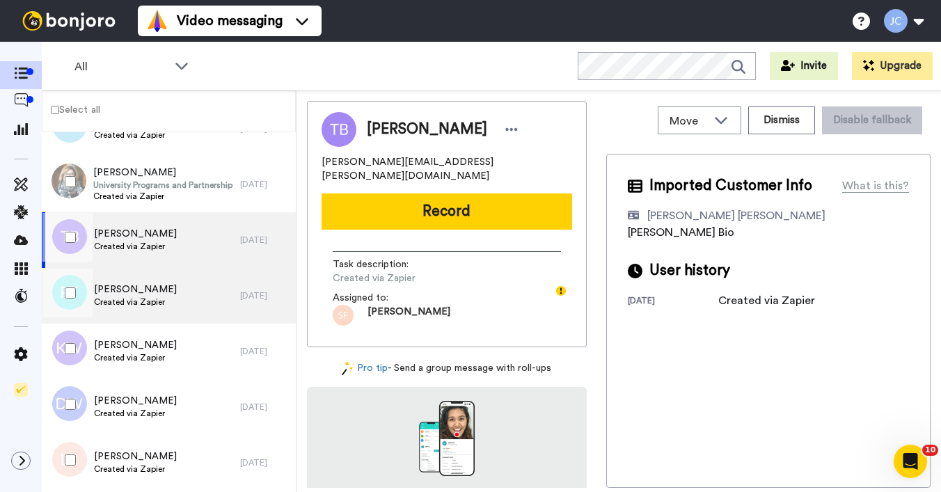
click at [132, 283] on span "[PERSON_NAME]" at bounding box center [135, 290] width 83 height 14
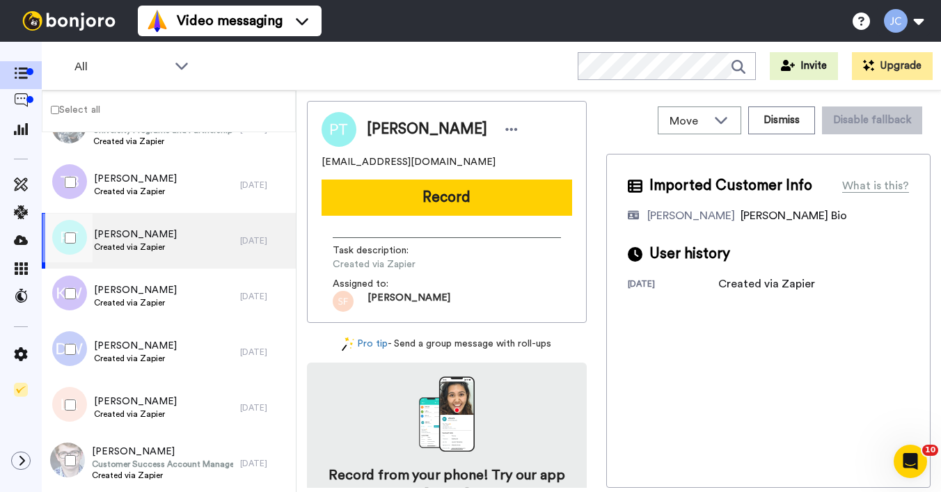
scroll to position [2251, 0]
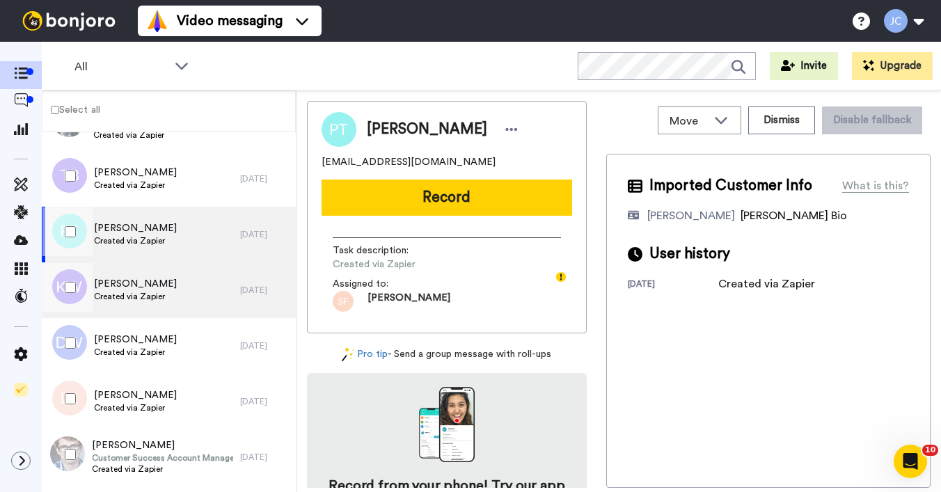
click at [123, 294] on span "Created via Zapier" at bounding box center [135, 296] width 83 height 11
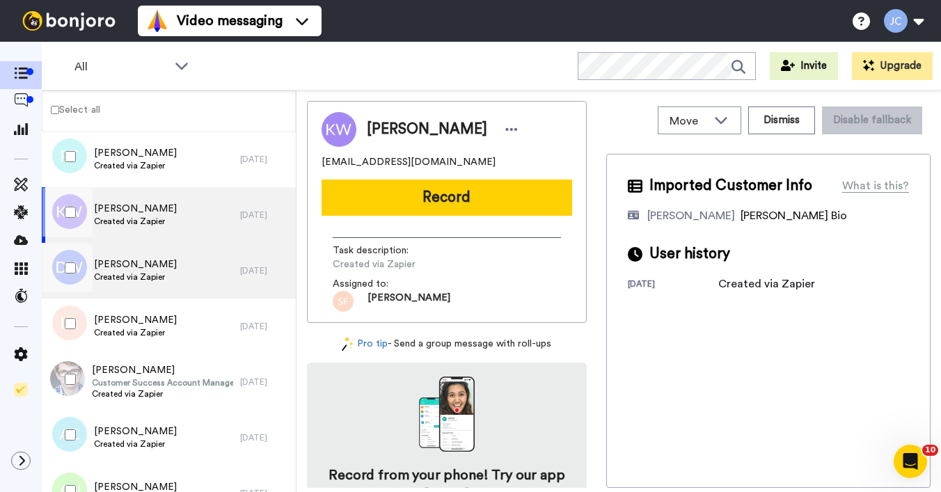
scroll to position [2328, 0]
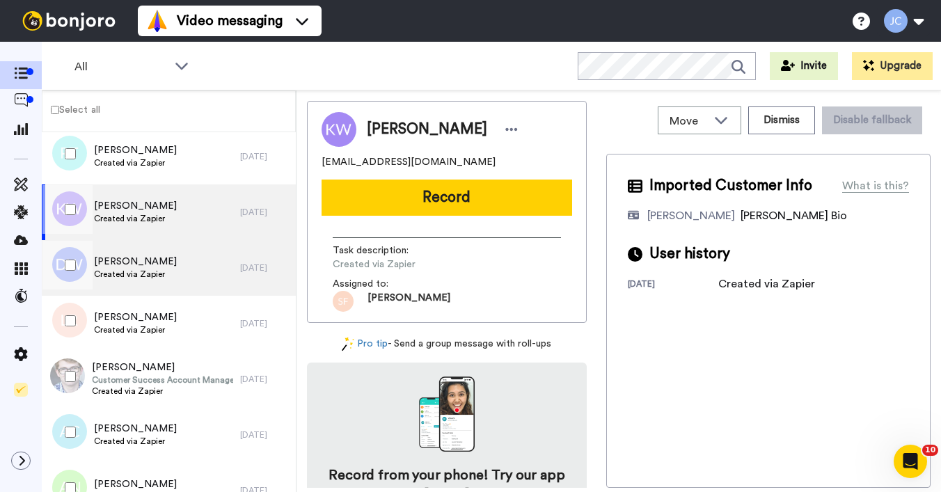
click at [132, 264] on span "[PERSON_NAME]" at bounding box center [135, 262] width 83 height 14
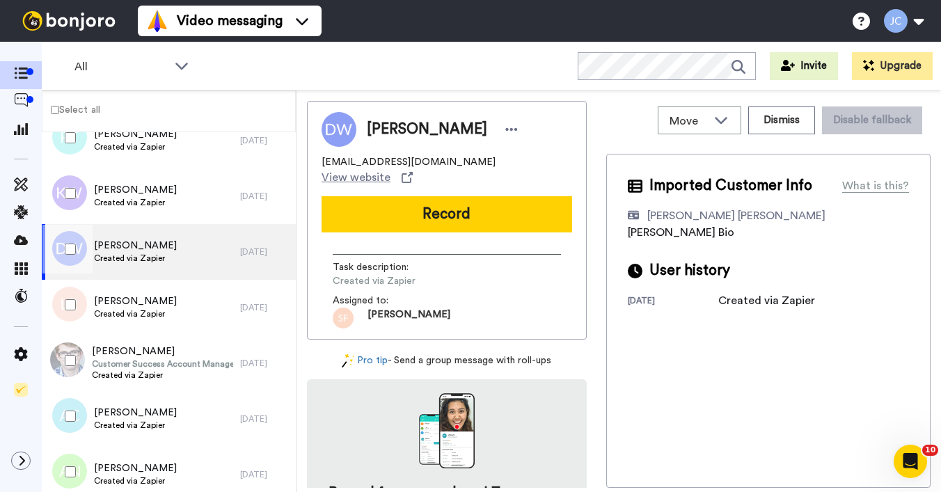
scroll to position [2411, 0]
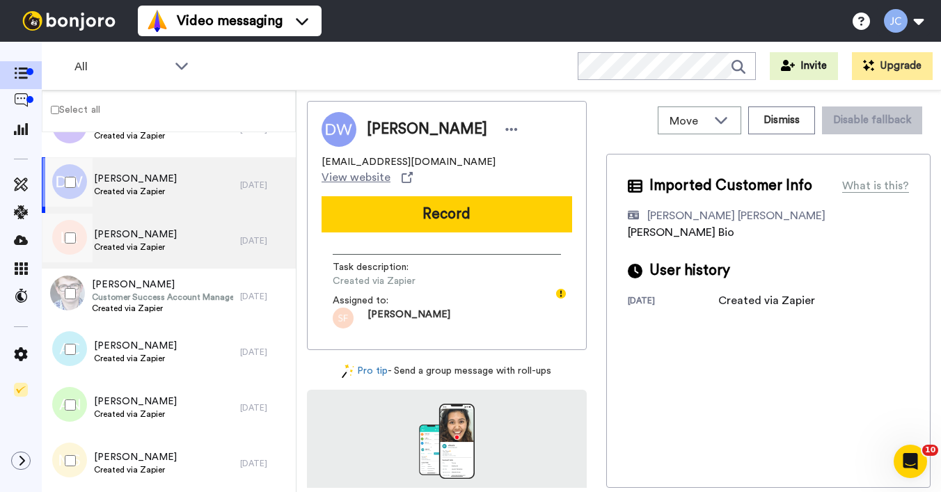
click at [136, 258] on div "[PERSON_NAME] Created via Zapier" at bounding box center [141, 241] width 198 height 56
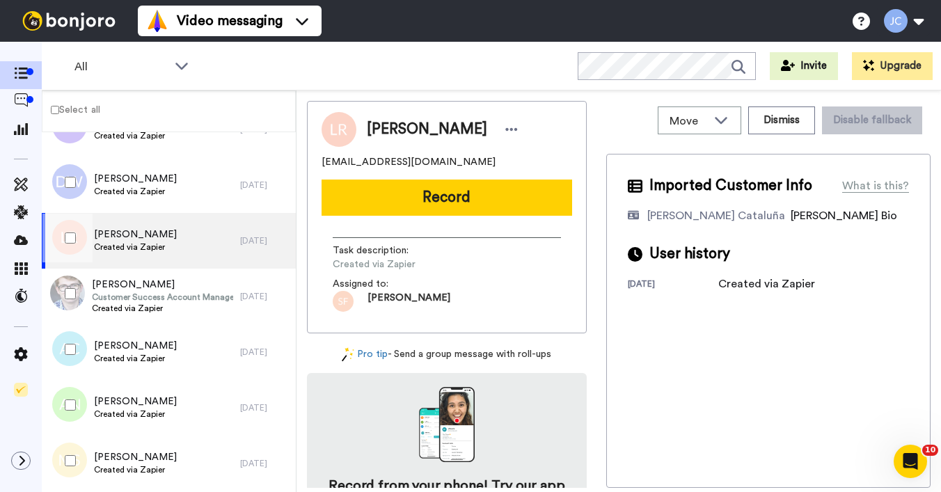
click at [76, 239] on div at bounding box center [67, 238] width 50 height 49
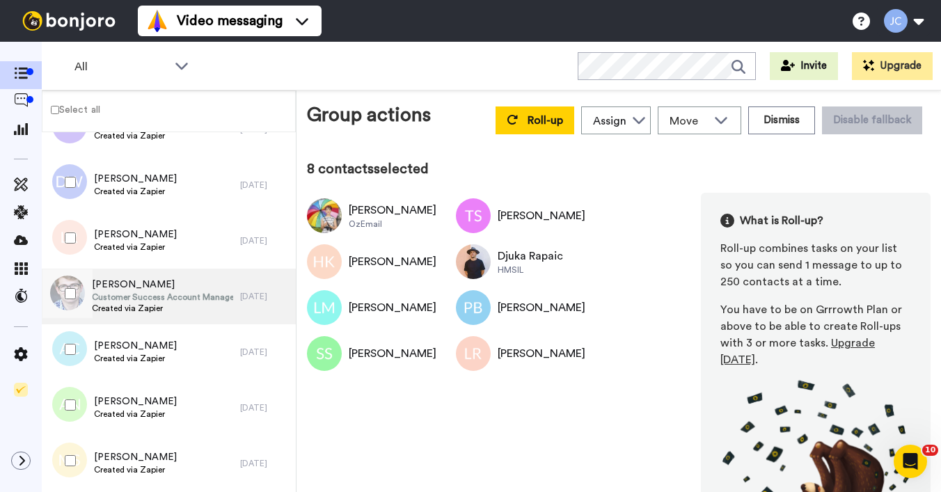
click at [117, 285] on span "[PERSON_NAME]" at bounding box center [162, 285] width 141 height 14
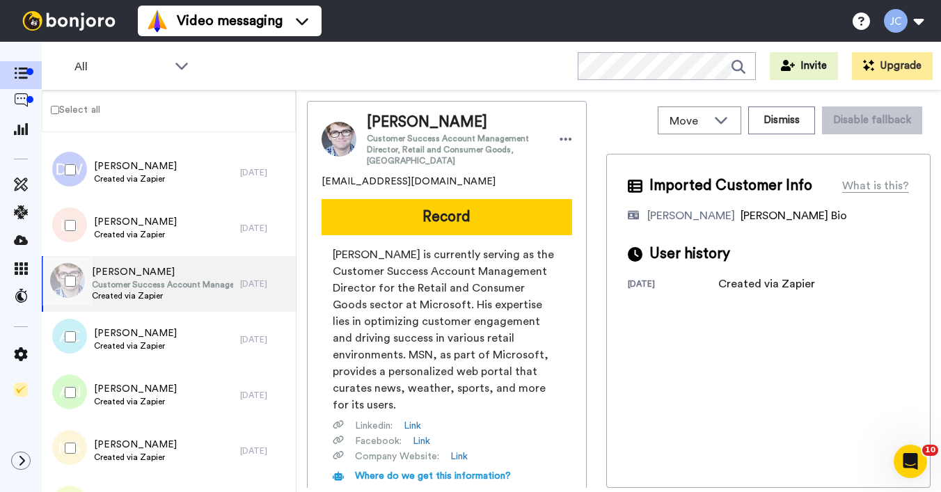
scroll to position [2498, 0]
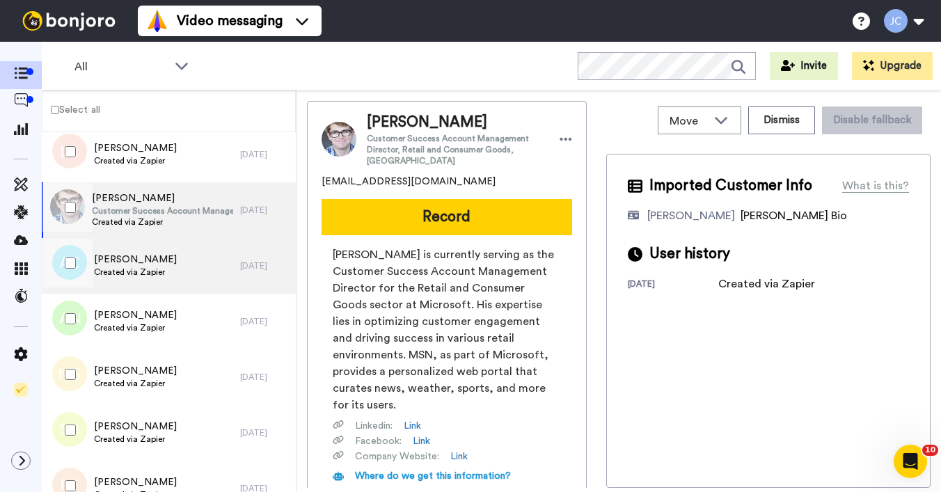
click at [126, 275] on span "Created via Zapier" at bounding box center [135, 272] width 83 height 11
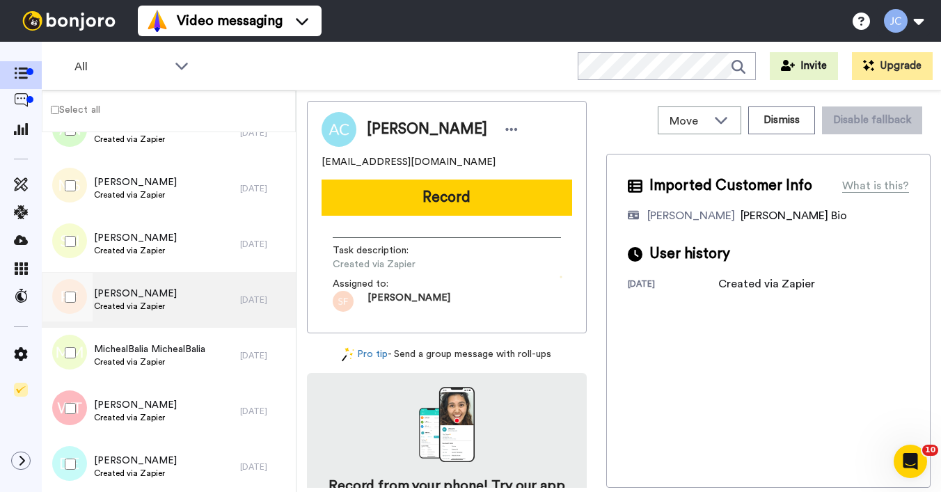
scroll to position [2578, 0]
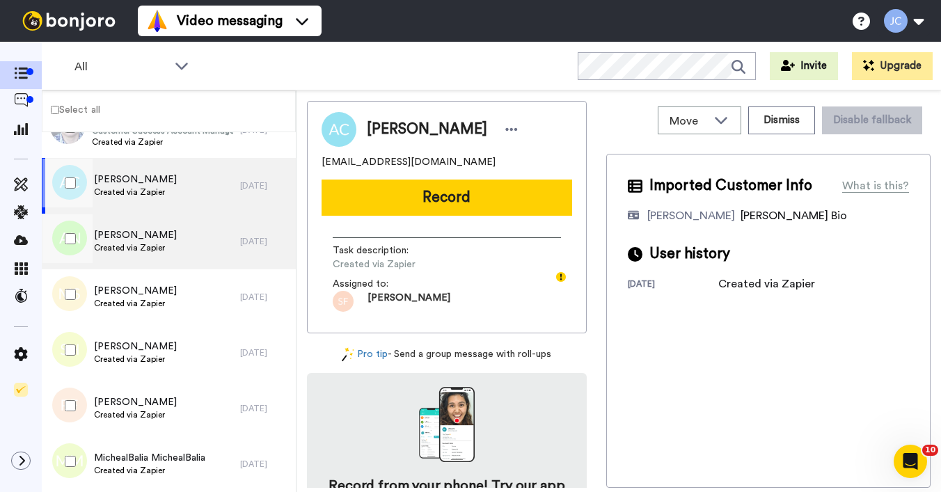
click at [130, 262] on div "[PERSON_NAME] Created via Zapier" at bounding box center [141, 242] width 198 height 56
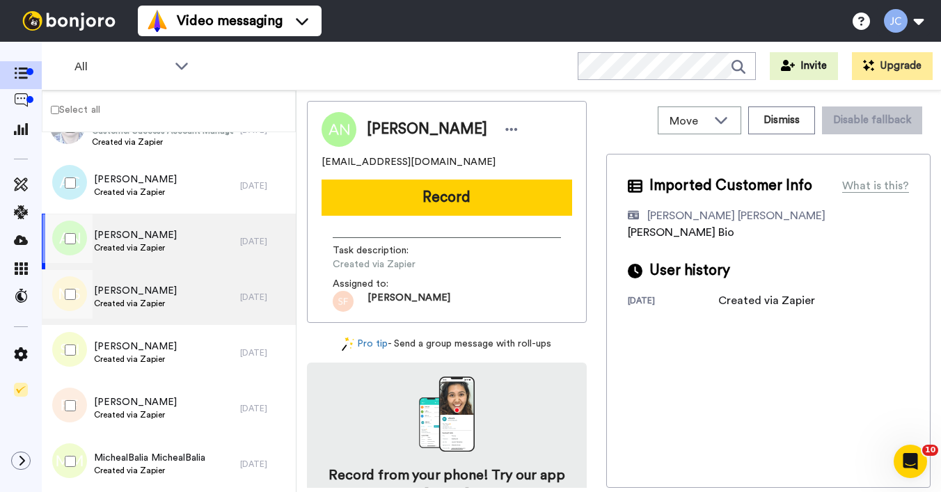
click at [138, 298] on span "Created via Zapier" at bounding box center [135, 303] width 83 height 11
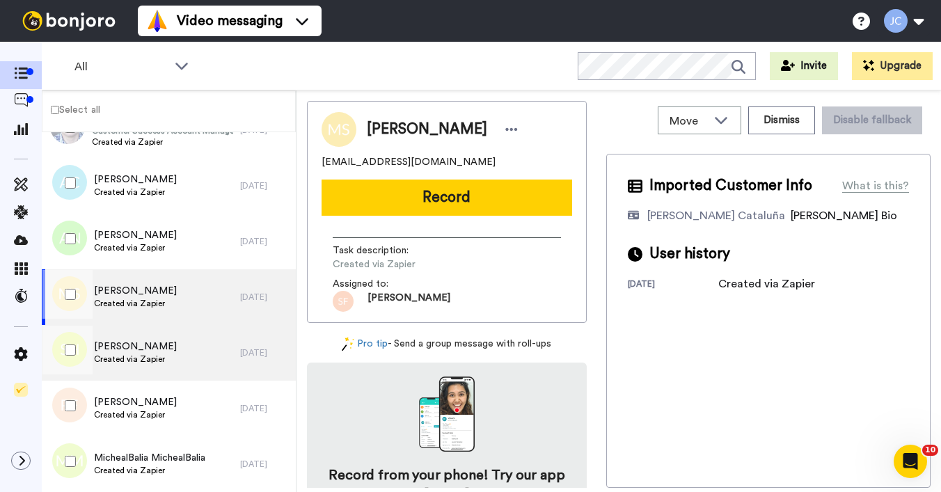
click at [133, 347] on span "[PERSON_NAME]" at bounding box center [135, 347] width 83 height 14
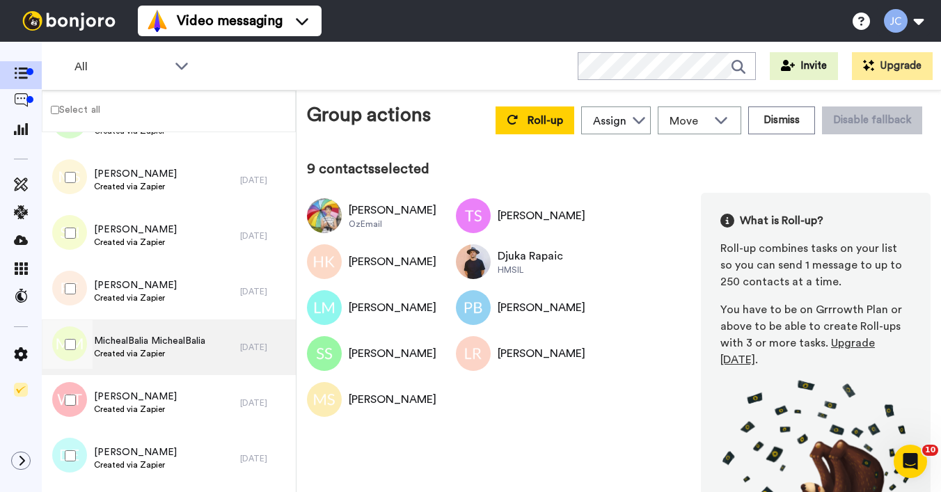
scroll to position [2746, 0]
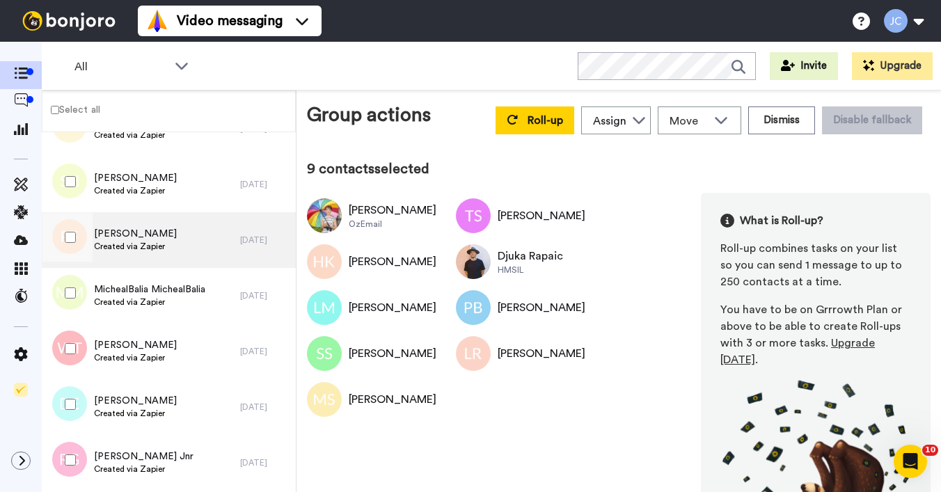
click at [140, 246] on span "Created via Zapier" at bounding box center [135, 246] width 83 height 11
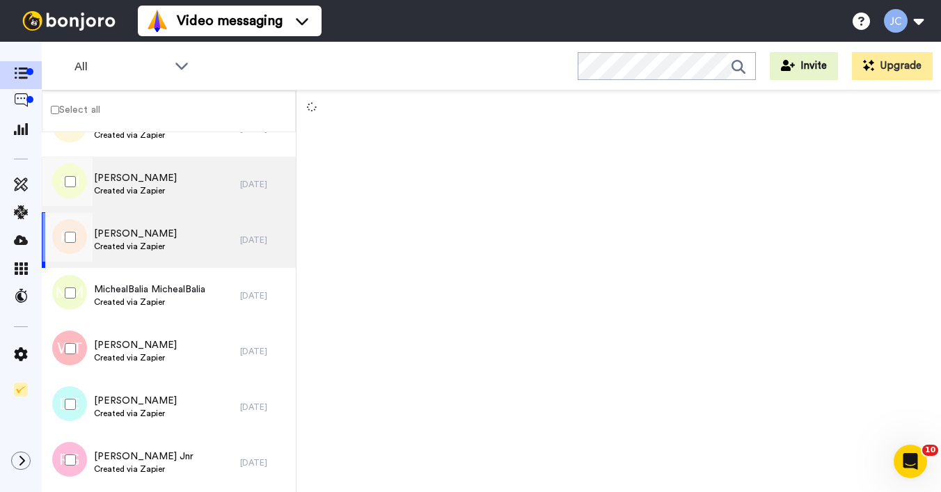
click at [134, 197] on div "[PERSON_NAME] Created via Zapier" at bounding box center [135, 184] width 83 height 26
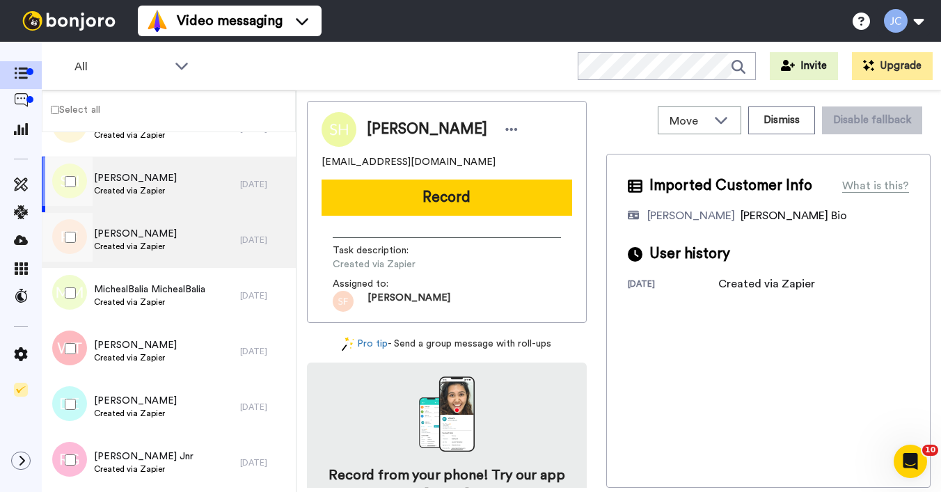
click at [125, 235] on span "[PERSON_NAME]" at bounding box center [135, 234] width 83 height 14
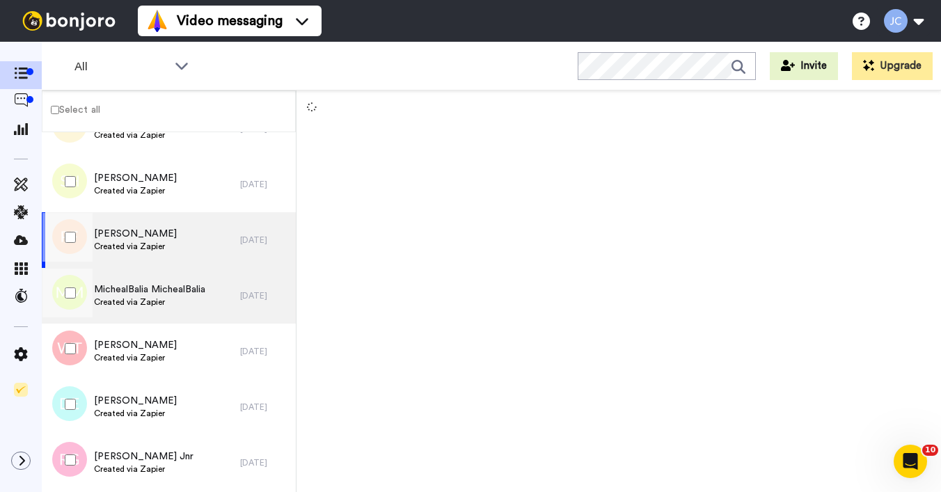
click at [118, 289] on span "MichealBalia MichealBalia" at bounding box center [149, 290] width 111 height 14
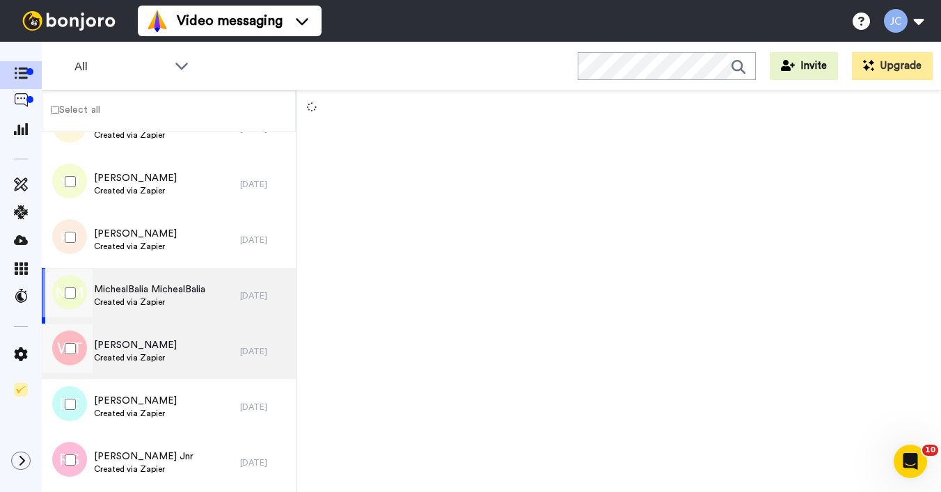
click at [123, 342] on span "[PERSON_NAME]" at bounding box center [135, 345] width 83 height 14
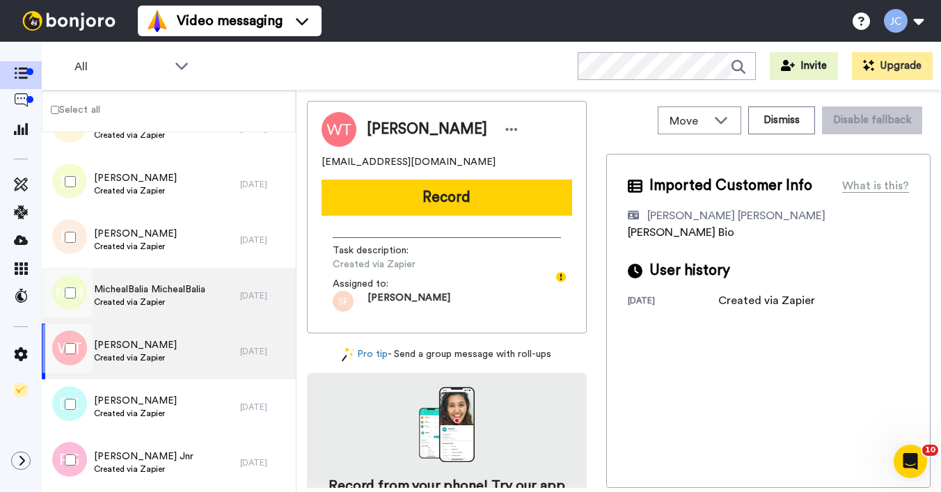
click at [134, 308] on div "MichealBalia MichealBalia Created via Zapier" at bounding box center [149, 296] width 111 height 26
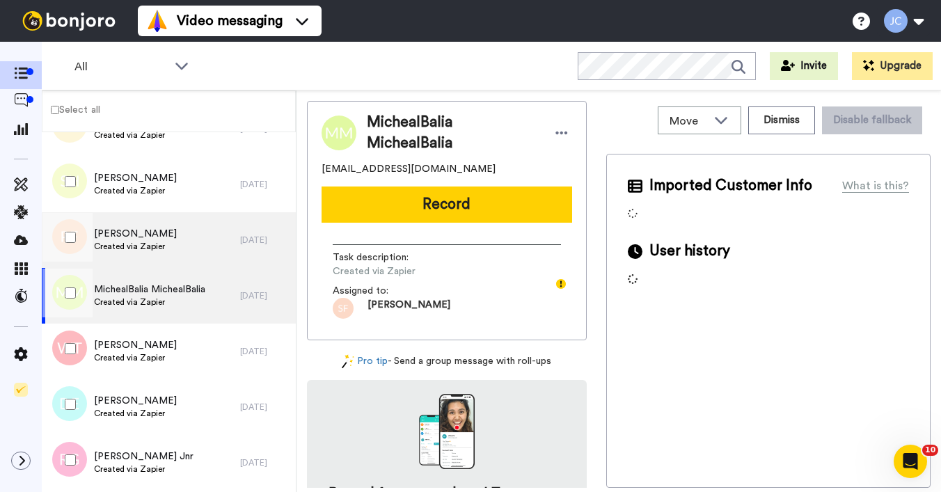
click at [135, 252] on div "[PERSON_NAME] Created via Zapier" at bounding box center [135, 240] width 83 height 26
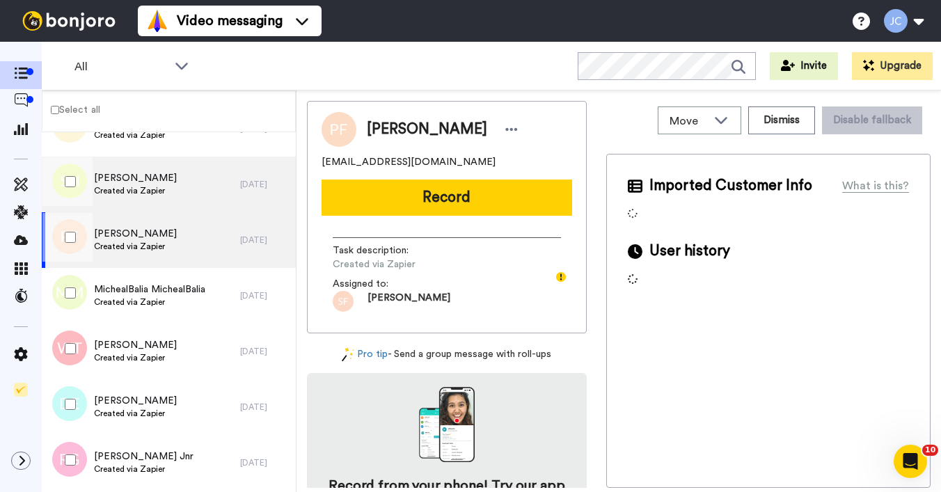
click at [157, 187] on span "Created via Zapier" at bounding box center [135, 190] width 83 height 11
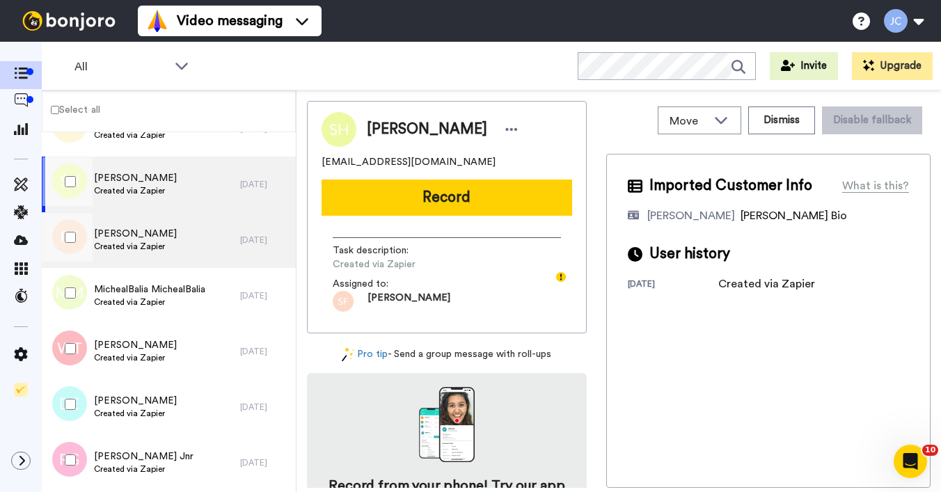
click at [158, 264] on div "[PERSON_NAME] Created via Zapier" at bounding box center [141, 240] width 198 height 56
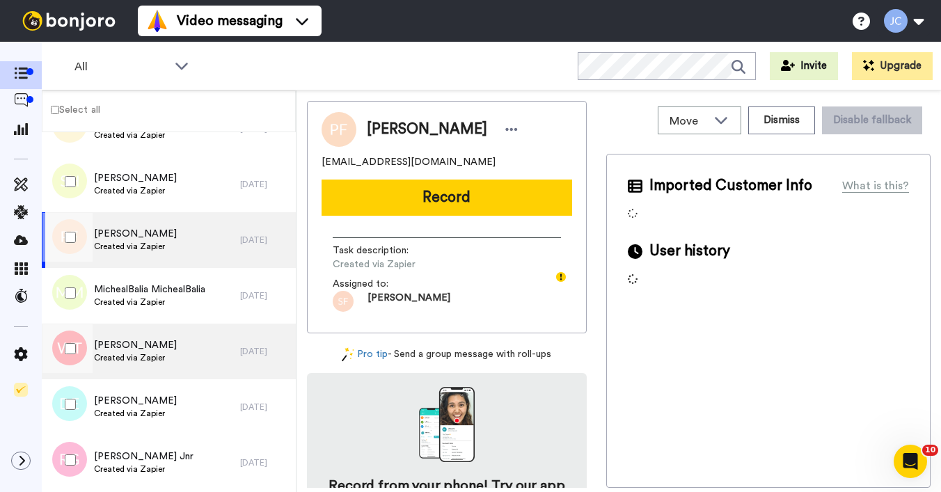
click at [143, 363] on div "[PERSON_NAME] Created via Zapier" at bounding box center [135, 351] width 83 height 26
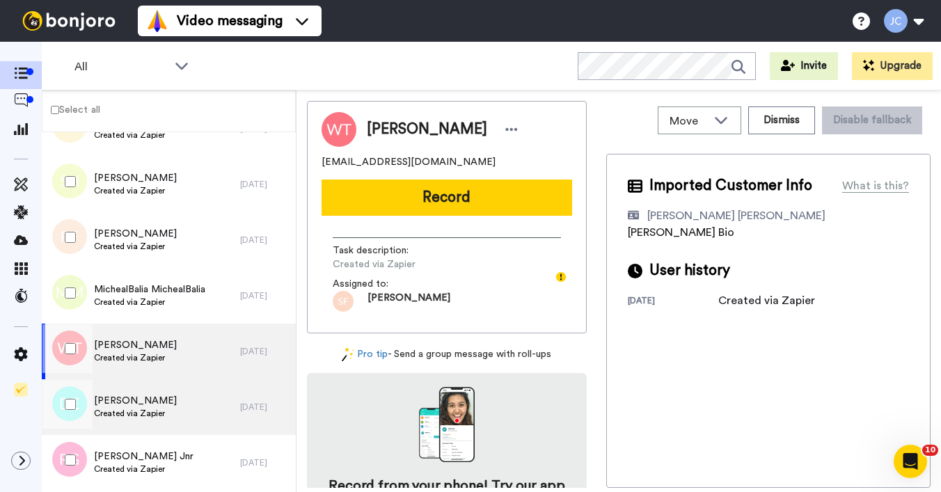
click at [129, 421] on div "[PERSON_NAME] Created via Zapier" at bounding box center [141, 407] width 198 height 56
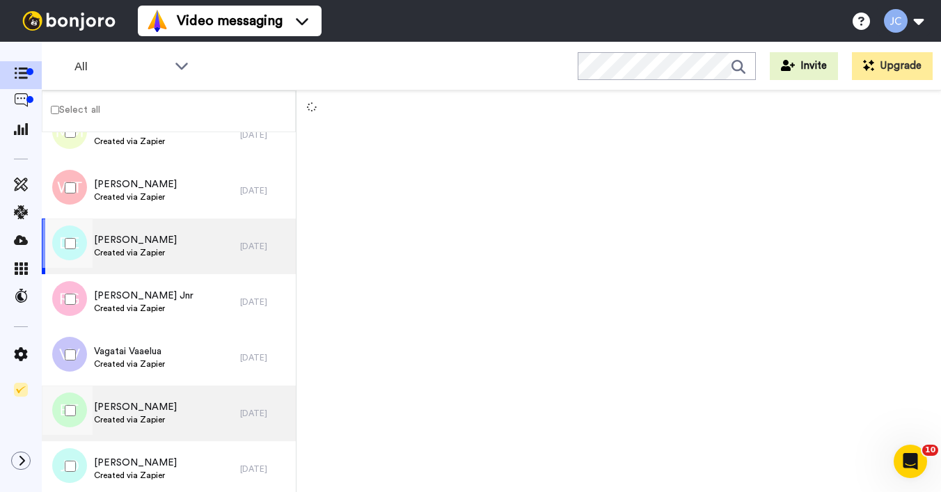
scroll to position [2937, 0]
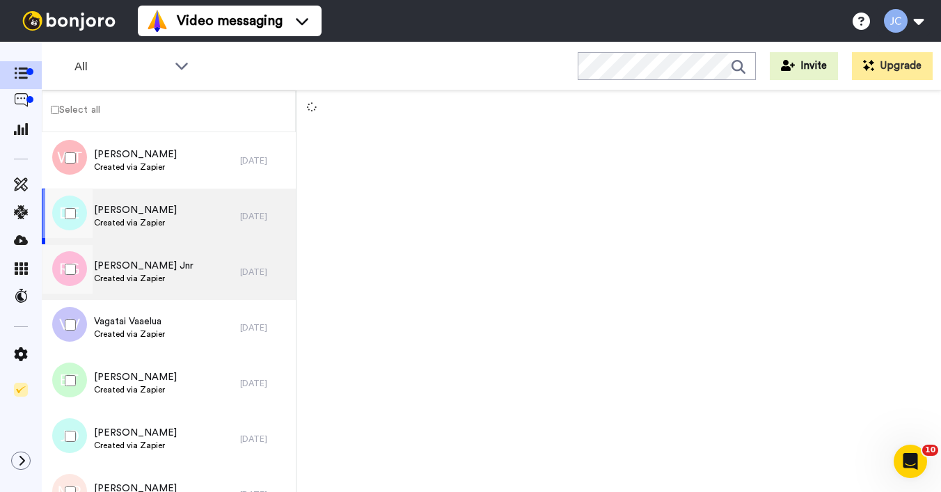
click at [134, 269] on span "[PERSON_NAME] Jnr" at bounding box center [144, 266] width 100 height 14
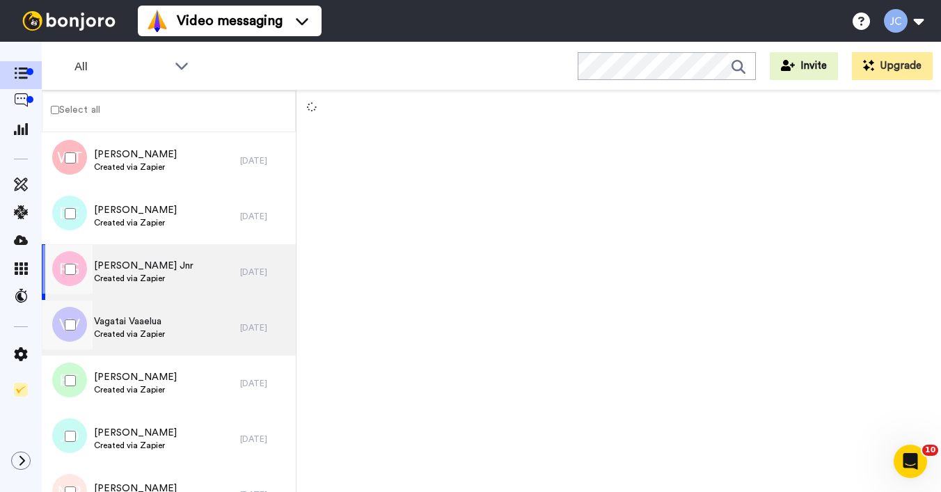
click at [133, 329] on span "Created via Zapier" at bounding box center [129, 334] width 71 height 11
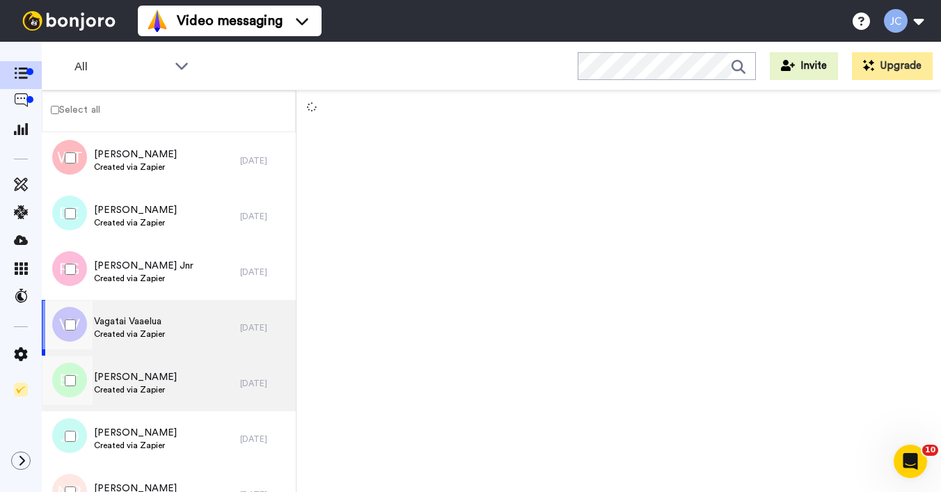
click at [124, 379] on span "[PERSON_NAME]" at bounding box center [135, 377] width 83 height 14
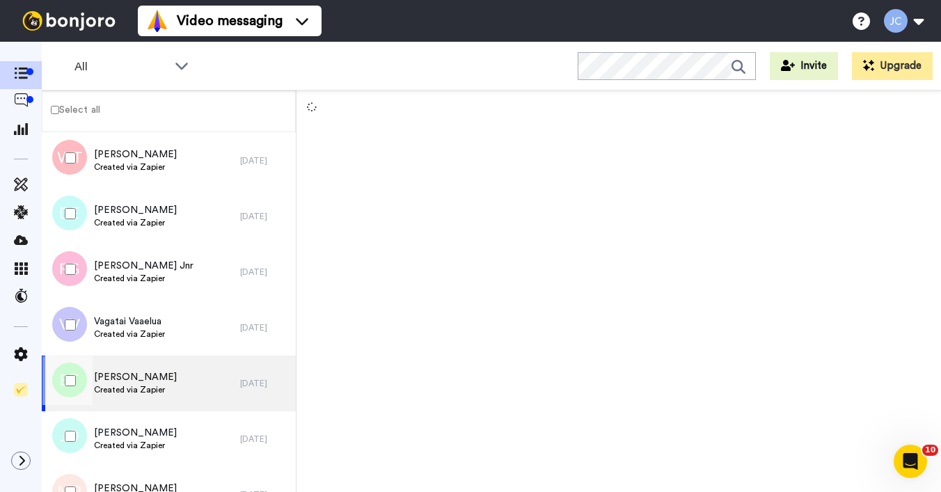
scroll to position [3134, 0]
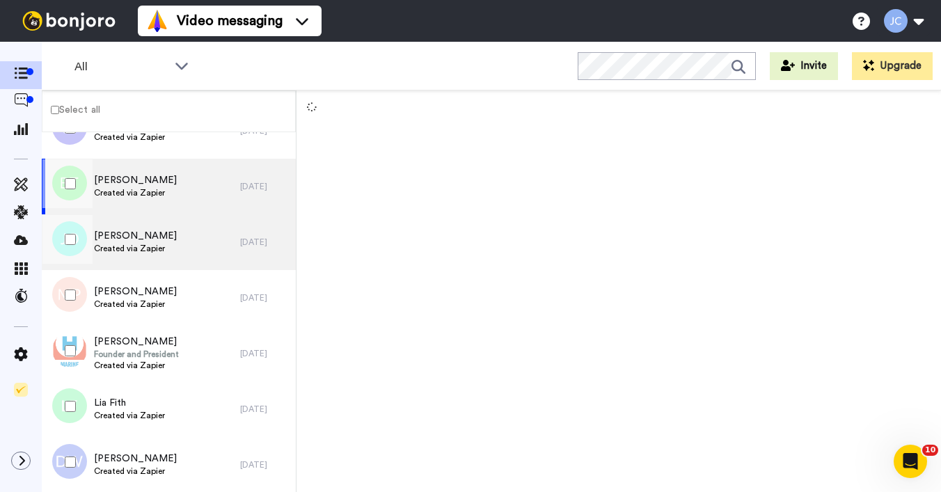
click at [129, 246] on span "Created via Zapier" at bounding box center [135, 248] width 83 height 11
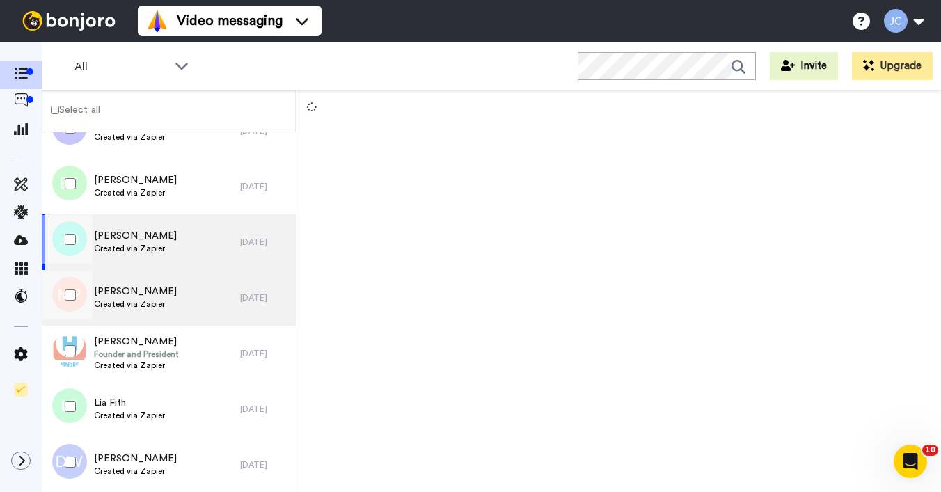
drag, startPoint x: 125, startPoint y: 296, endPoint x: 125, endPoint y: 312, distance: 16.0
click at [125, 295] on span "[PERSON_NAME]" at bounding box center [135, 292] width 83 height 14
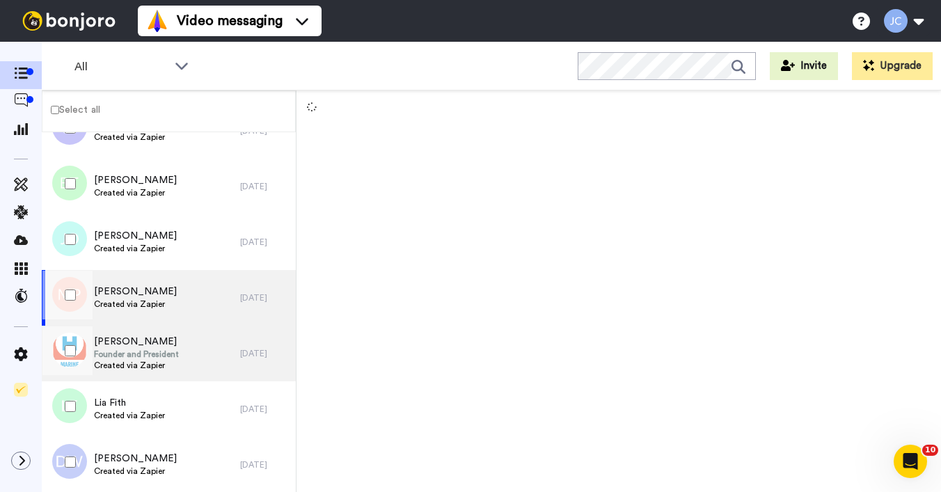
click at [123, 352] on span "Founder and President" at bounding box center [136, 354] width 85 height 11
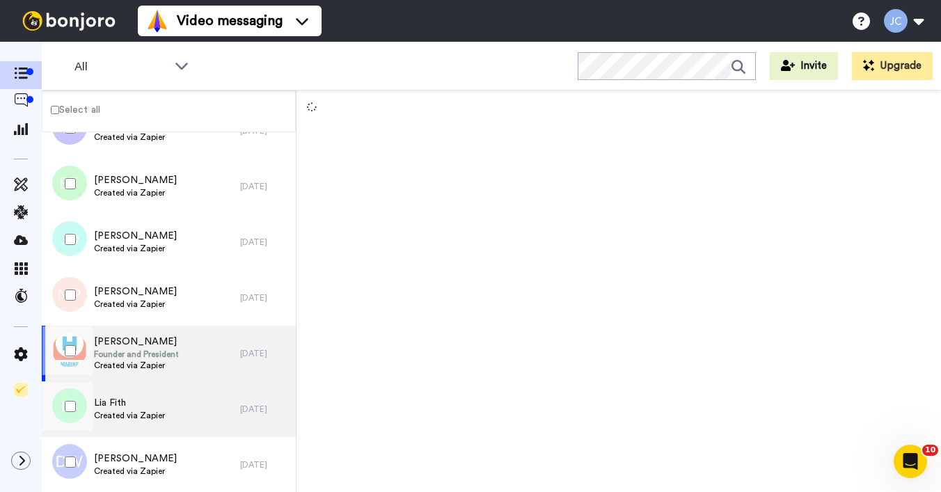
click at [114, 426] on div "Lia Fith Created via Zapier" at bounding box center [141, 409] width 198 height 56
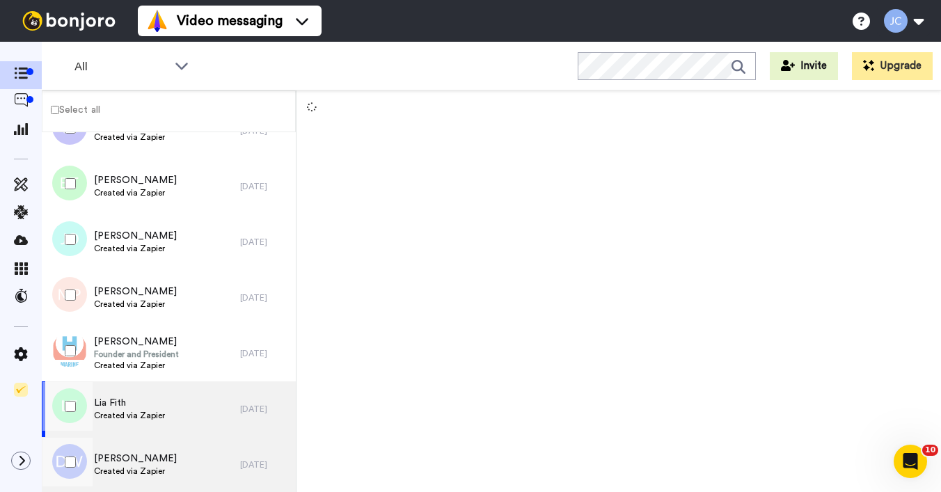
click at [118, 468] on span "Created via Zapier" at bounding box center [135, 471] width 83 height 11
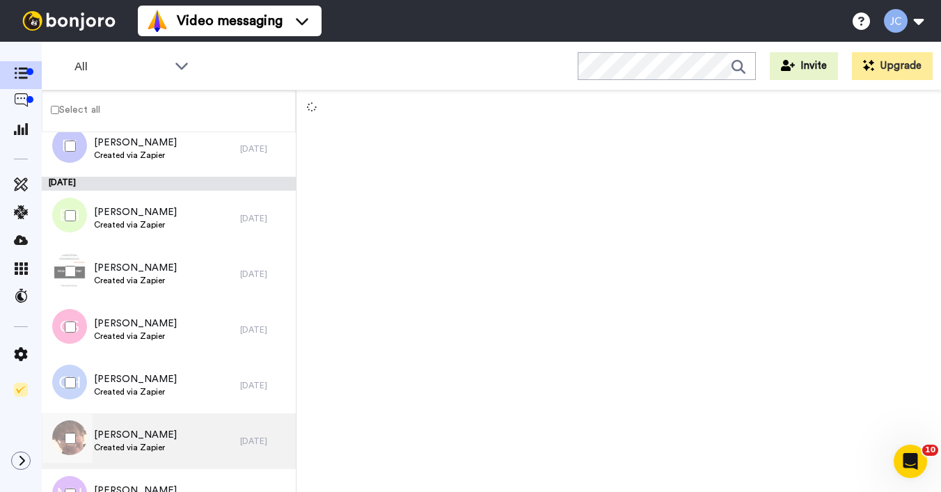
scroll to position [3872, 0]
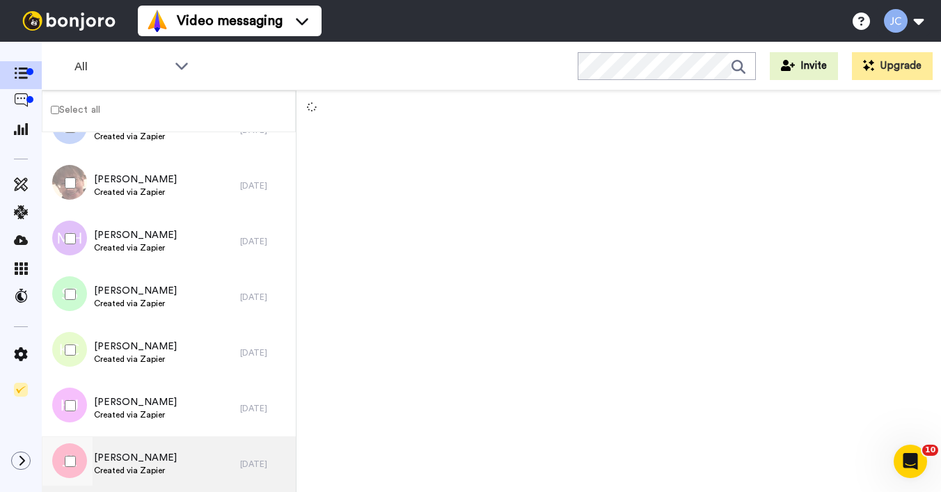
click at [121, 472] on span "Created via Zapier" at bounding box center [135, 470] width 83 height 11
click at [126, 463] on span "[PERSON_NAME]" at bounding box center [135, 458] width 83 height 14
click at [128, 438] on div "[PERSON_NAME] Created via Zapier" at bounding box center [141, 464] width 198 height 56
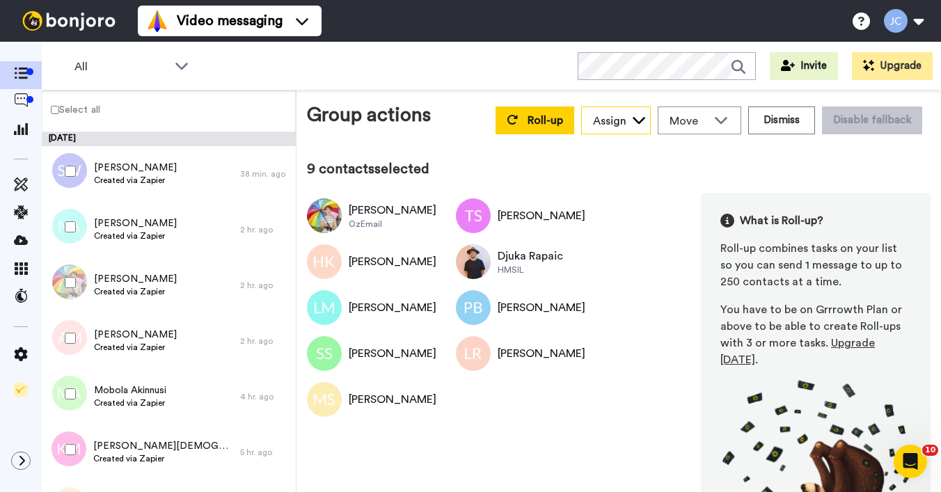
click at [608, 129] on div "Assign" at bounding box center [616, 121] width 68 height 28
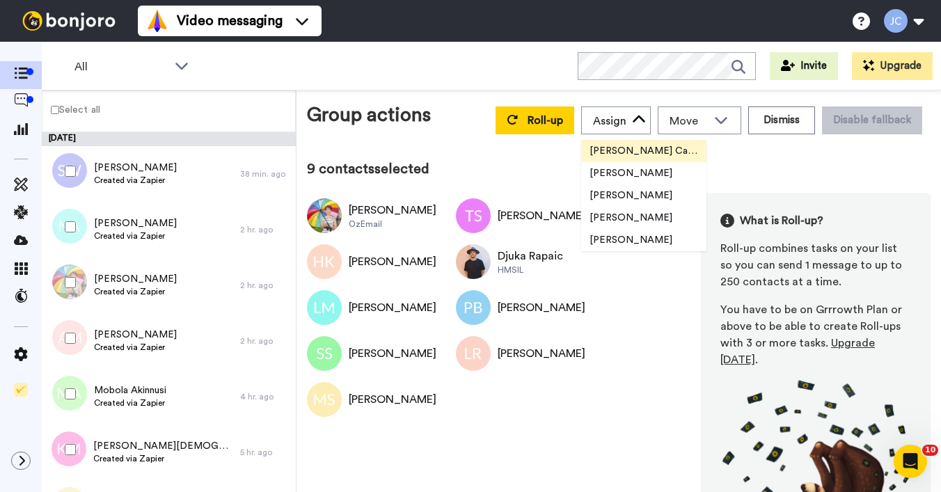
click at [607, 152] on span "[PERSON_NAME] Cataluña" at bounding box center [643, 151] width 125 height 14
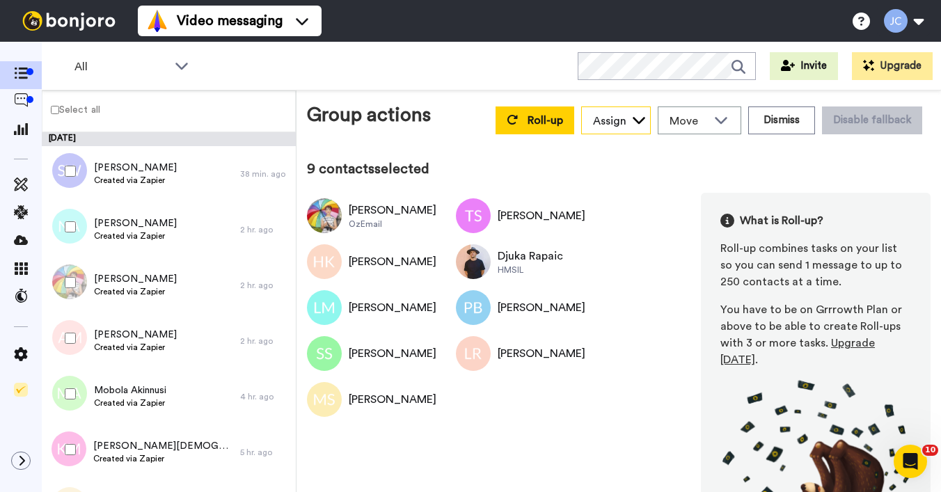
click at [632, 120] on icon at bounding box center [639, 120] width 14 height 14
